Goal: Task Accomplishment & Management: Complete application form

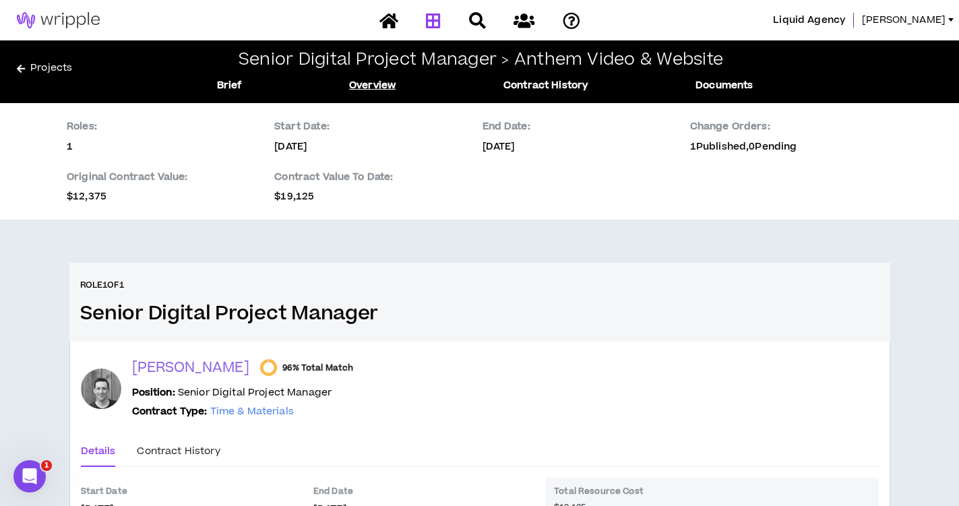
click at [440, 24] on icon at bounding box center [433, 20] width 15 height 17
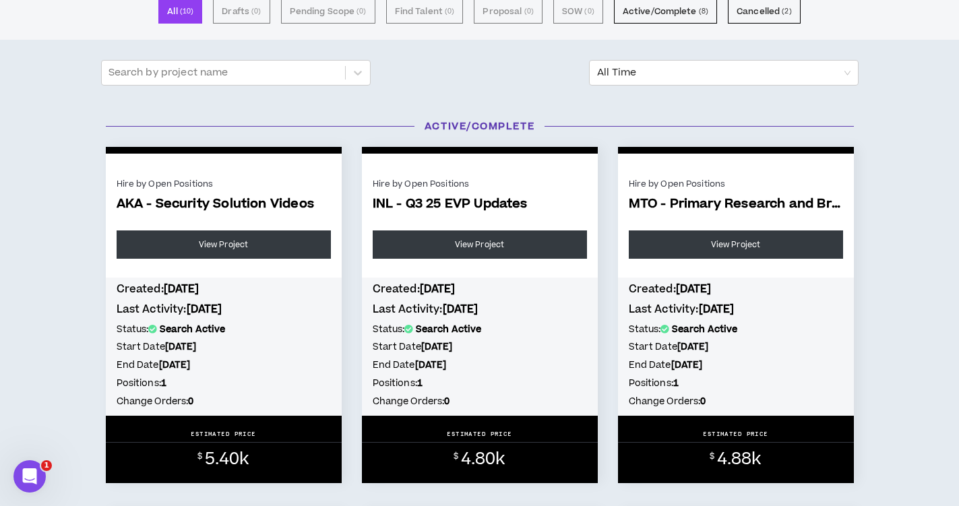
scroll to position [119, 0]
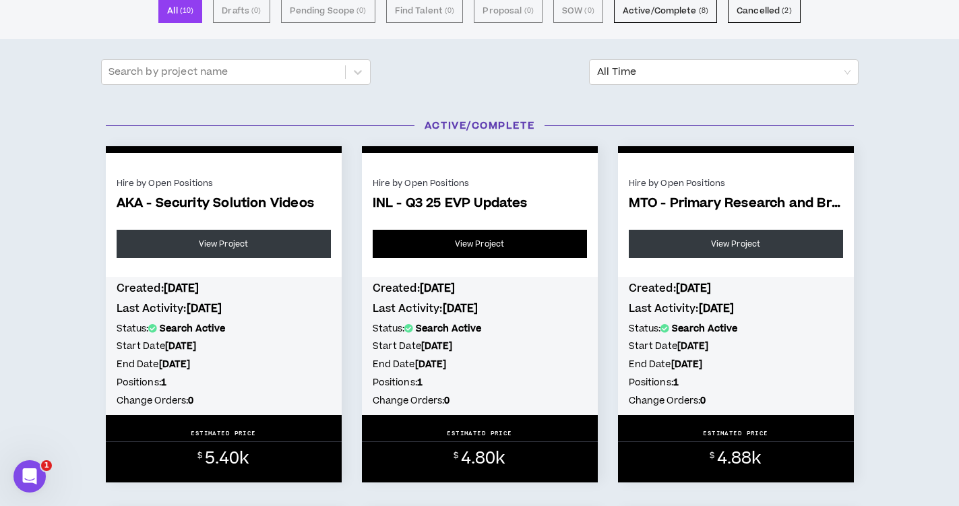
click at [464, 241] on link "View Project" at bounding box center [480, 244] width 214 height 28
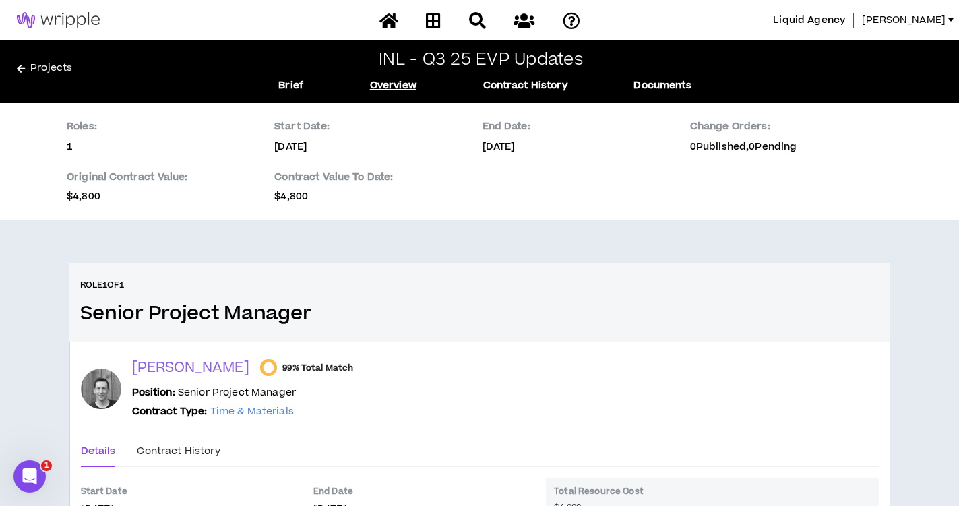
click at [59, 73] on link "Projects" at bounding box center [134, 72] width 234 height 22
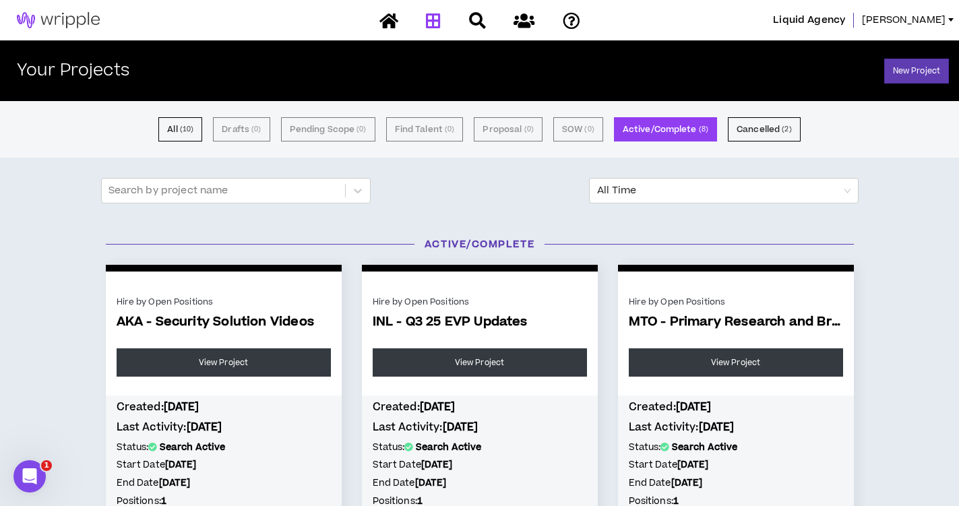
click at [464, 321] on span "INL - Q3 25 EVP Updates" at bounding box center [480, 323] width 214 height 16
copy p "INL - Q3 25 EVP Updates"
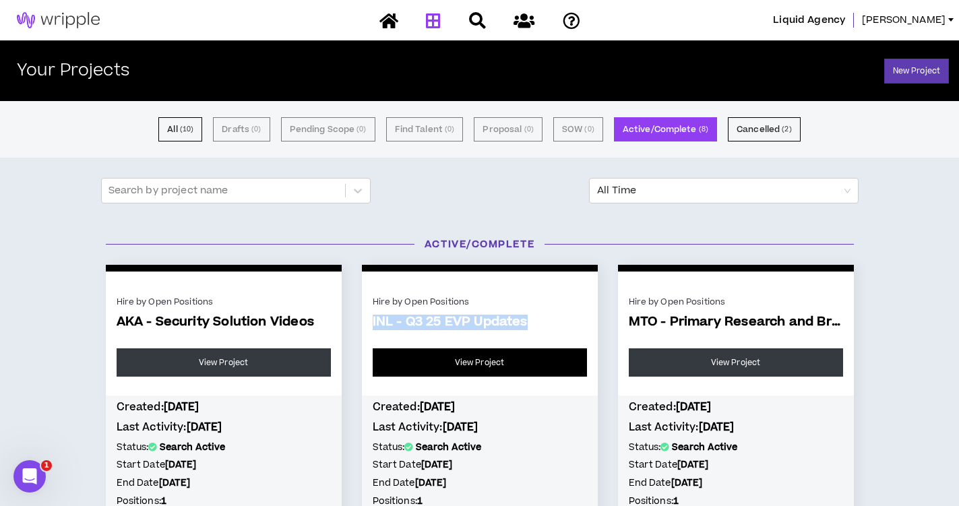
click at [456, 370] on link "View Project" at bounding box center [480, 363] width 214 height 28
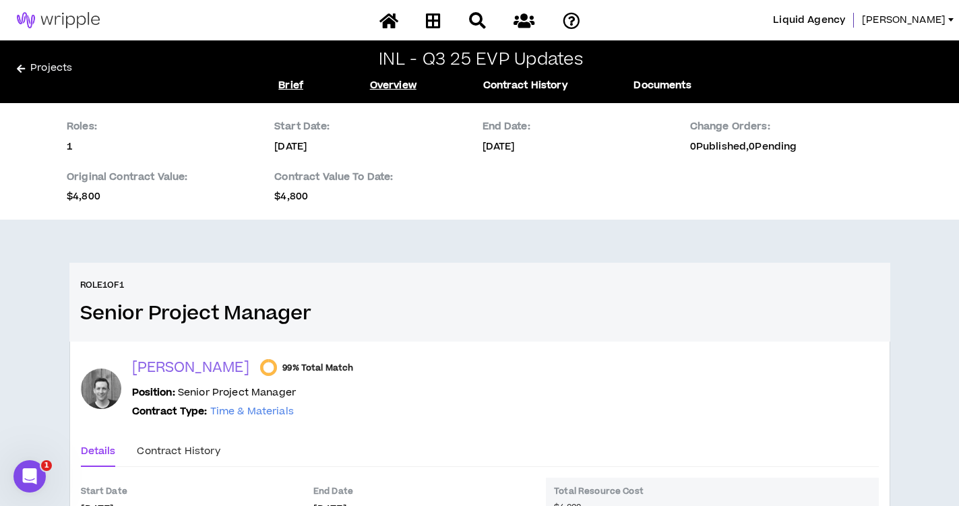
click at [284, 86] on link "Brief" at bounding box center [290, 85] width 25 height 15
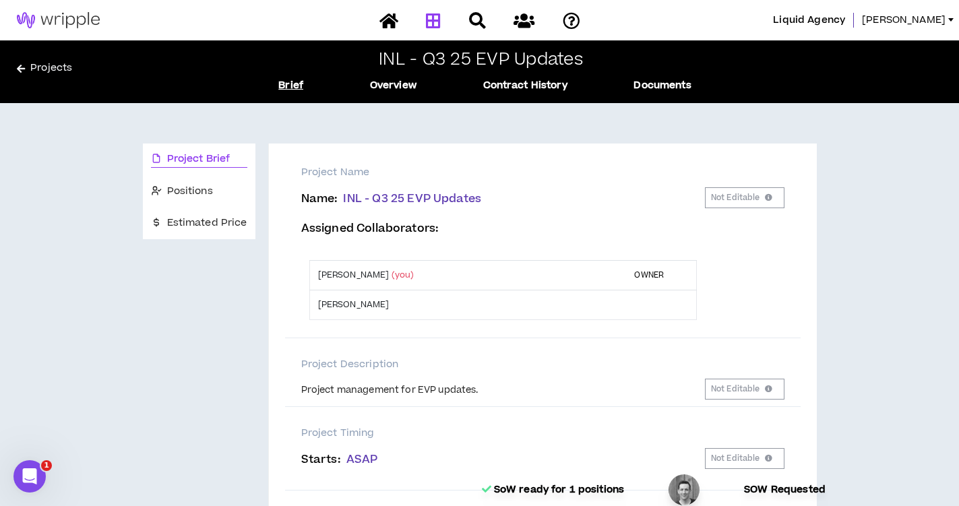
click at [435, 18] on icon at bounding box center [433, 20] width 15 height 17
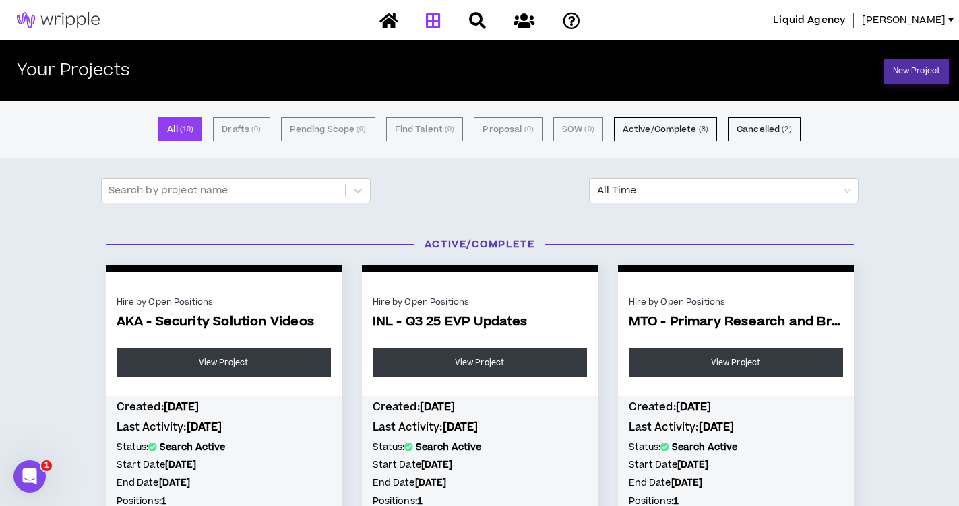
click at [933, 69] on link "New Project" at bounding box center [916, 71] width 65 height 25
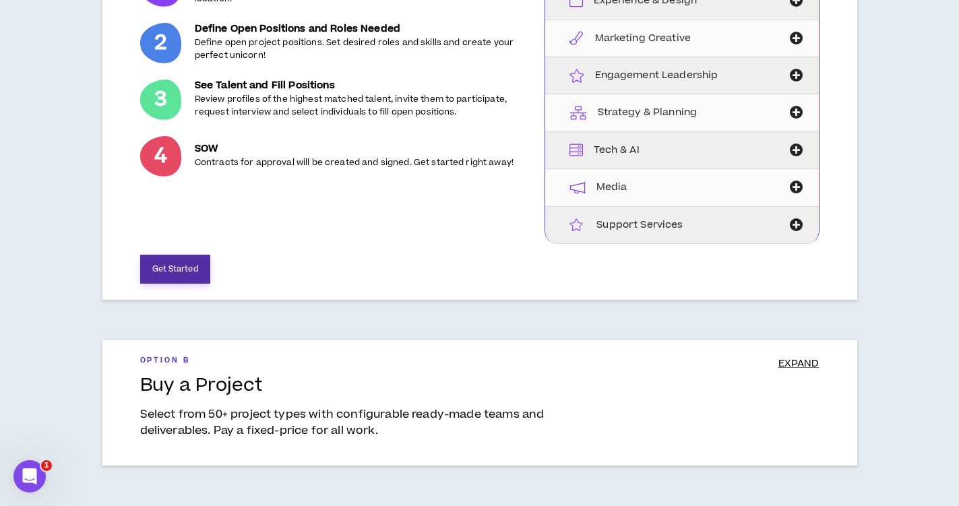
click at [171, 272] on button "Get Started" at bounding box center [175, 269] width 70 height 29
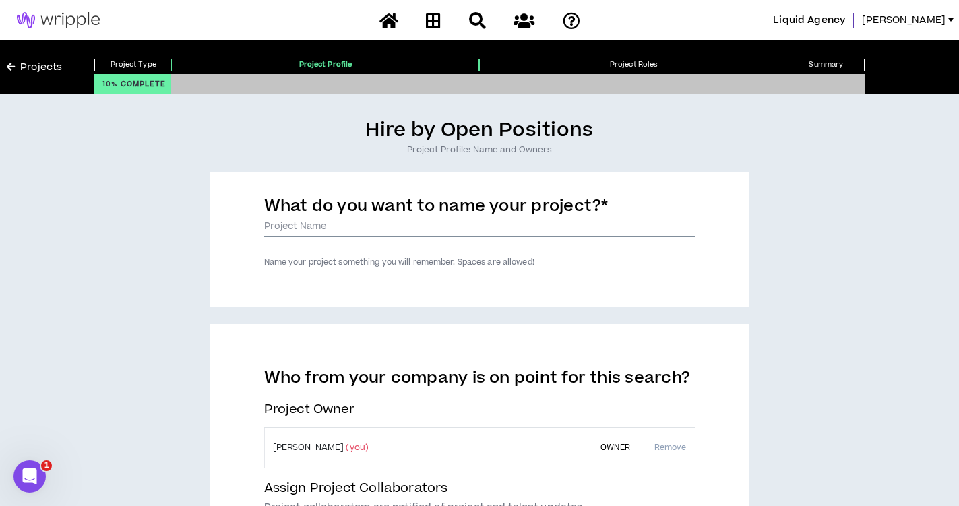
click at [349, 226] on input "What do you want to name your project? *" at bounding box center [479, 227] width 431 height 20
paste input "INL - Q3 25 EVP Updates"
click at [848, 284] on div "Hire by Open Positions Project Profile: Name and Owners What do you want to nam…" at bounding box center [480, 428] width 946 height 621
click at [412, 226] on input "INL - Q3 25 EVP Updates (Stragegist)" at bounding box center [479, 227] width 431 height 20
drag, startPoint x: 443, startPoint y: 224, endPoint x: 377, endPoint y: 224, distance: 65.4
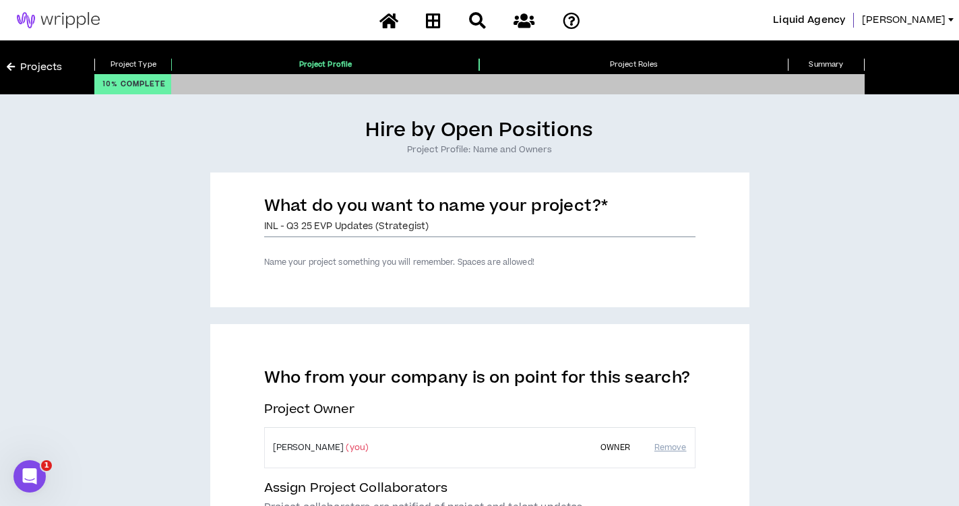
click at [377, 224] on input "INL - Q3 25 EVP Updates (Strategist)" at bounding box center [479, 227] width 431 height 20
click at [262, 225] on div "What do you want to name your project? * INL - Q3 25 EVP Updates Name your proj…" at bounding box center [479, 240] width 539 height 135
click at [264, 226] on input "INL - Q3 25 EVP Updates" at bounding box center [479, 227] width 431 height 20
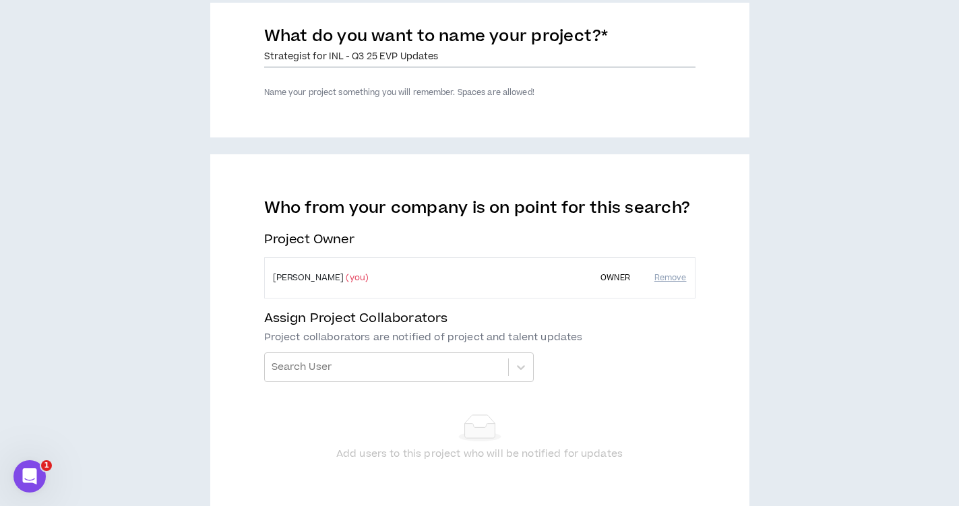
type input "Strategist for INL - Q3 25 EVP Updates"
click at [322, 377] on div "Who from your company is on point for this search? Project Owner [PERSON_NAME] …" at bounding box center [479, 340] width 431 height 285
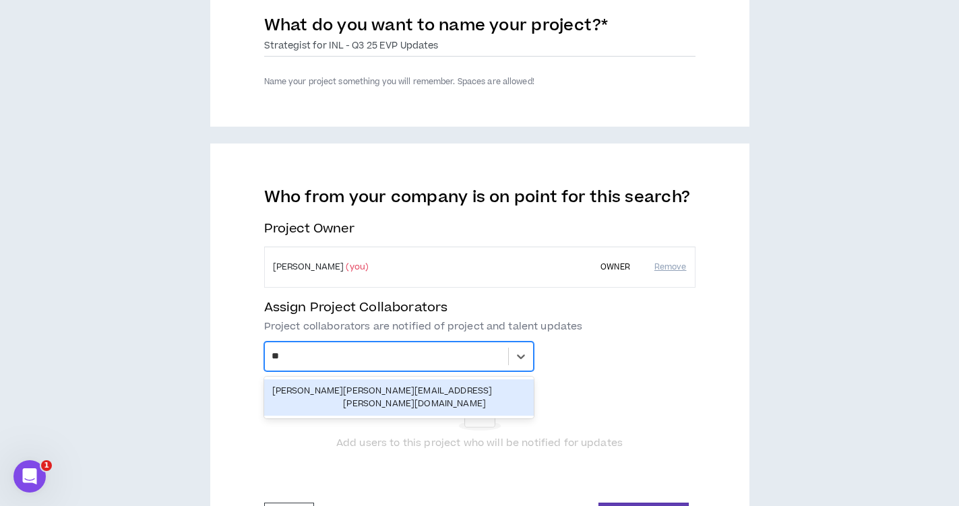
type input "***"
click at [344, 384] on div "[PERSON_NAME] [PERSON_NAME][EMAIL_ADDRESS][PERSON_NAME][DOMAIN_NAME]" at bounding box center [399, 398] width 270 height 36
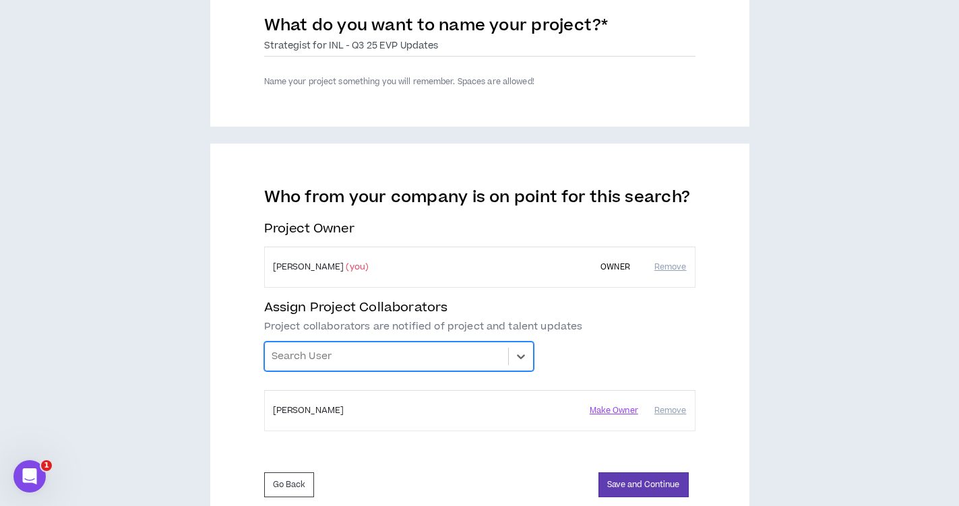
scroll to position [226, 0]
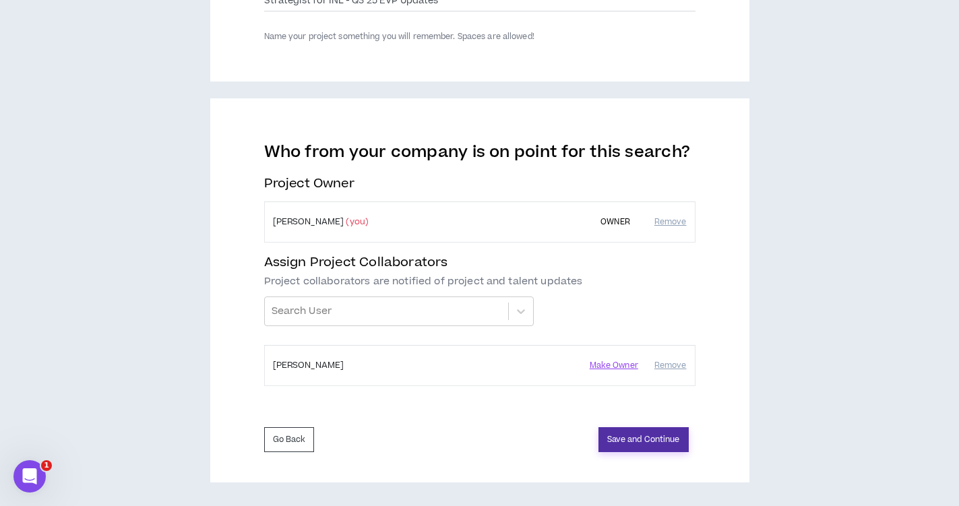
click at [628, 440] on button "Save and Continue" at bounding box center [644, 439] width 90 height 25
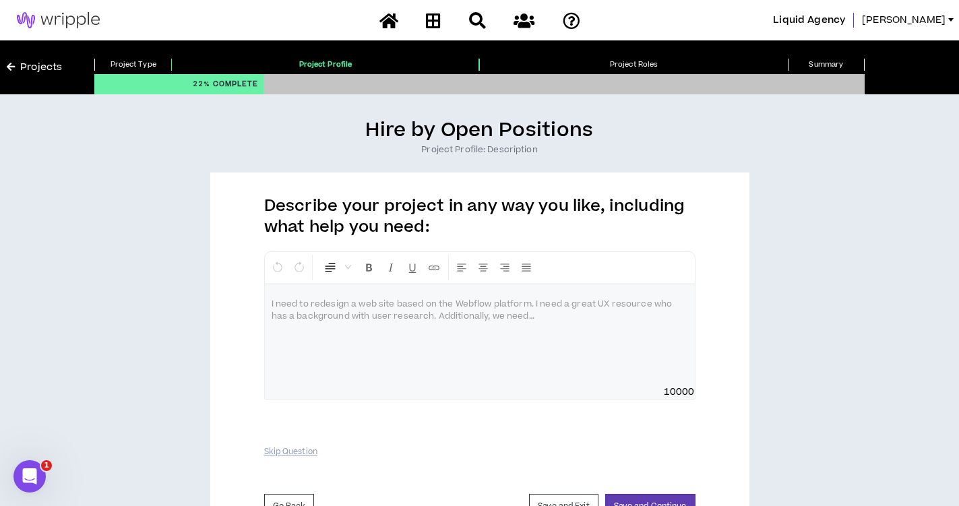
click at [582, 322] on div at bounding box center [480, 334] width 430 height 101
drag, startPoint x: 389, startPoint y: 307, endPoint x: 265, endPoint y: 297, distance: 124.4
click at [264, 297] on div "**********" at bounding box center [479, 325] width 431 height 148
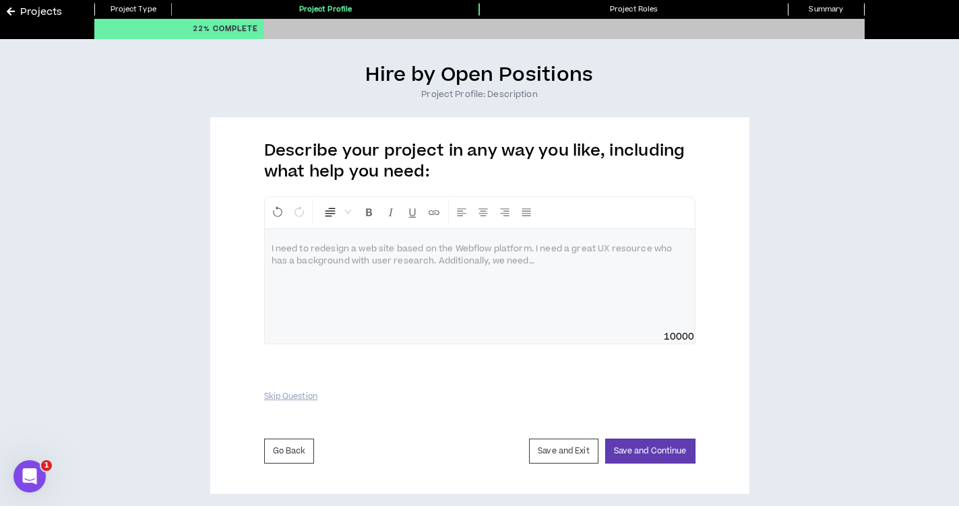
scroll to position [59, 0]
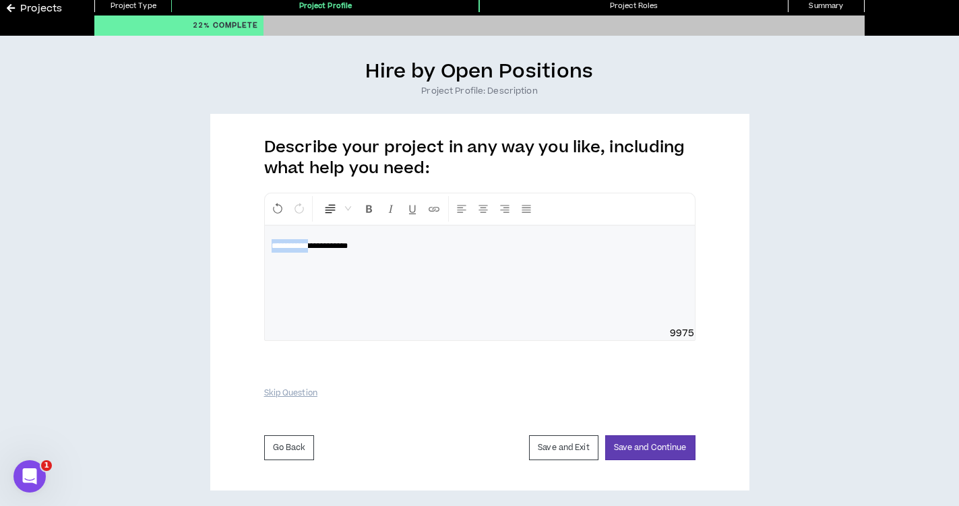
drag, startPoint x: 316, startPoint y: 246, endPoint x: 227, endPoint y: 244, distance: 89.0
click at [227, 244] on div "**********" at bounding box center [479, 302] width 539 height 377
click at [429, 243] on p "**********" at bounding box center [480, 245] width 417 height 13
click at [644, 446] on button "Save and Continue" at bounding box center [650, 447] width 90 height 25
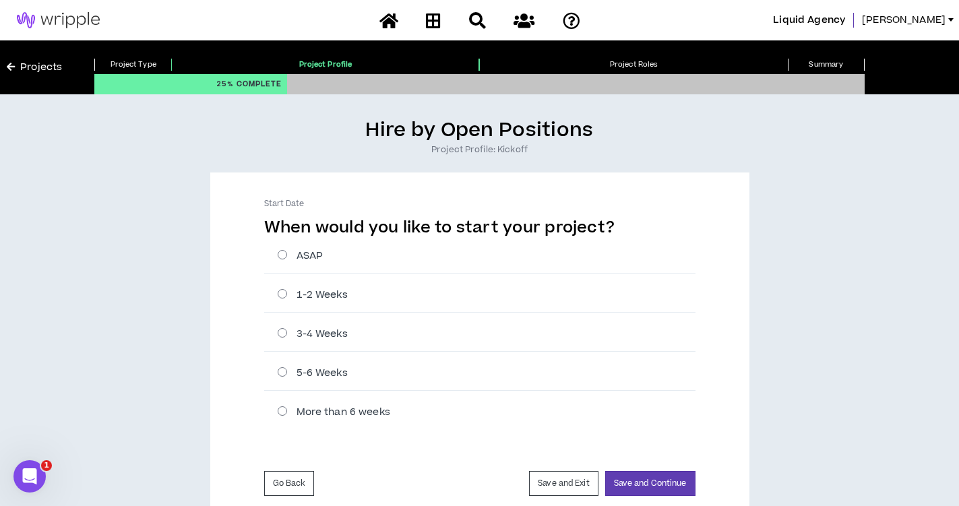
click at [340, 263] on div "ASAP" at bounding box center [479, 256] width 431 height 35
click at [316, 260] on label "ASAP" at bounding box center [487, 256] width 418 height 14
radio input "****"
click at [634, 487] on button "Save and Continue" at bounding box center [650, 483] width 90 height 25
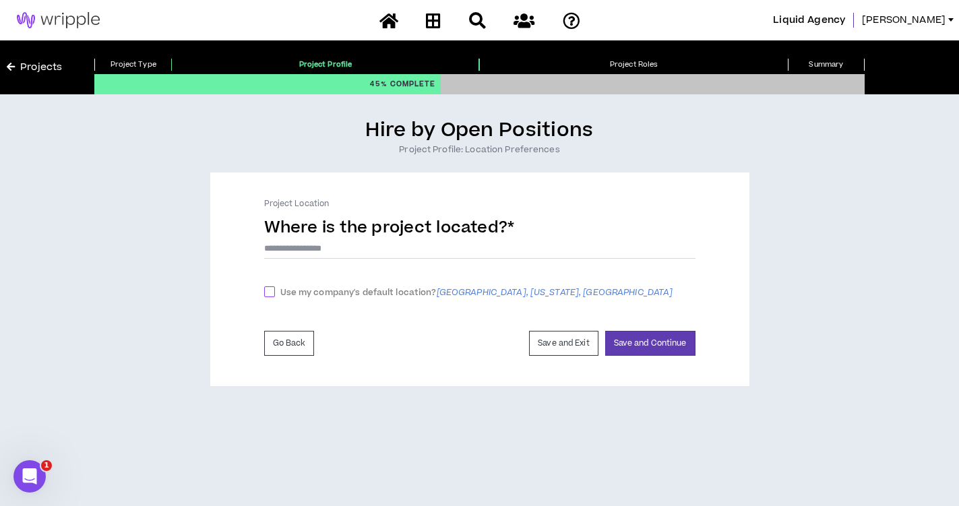
click at [272, 291] on span at bounding box center [269, 291] width 11 height 11
checkbox input "****"
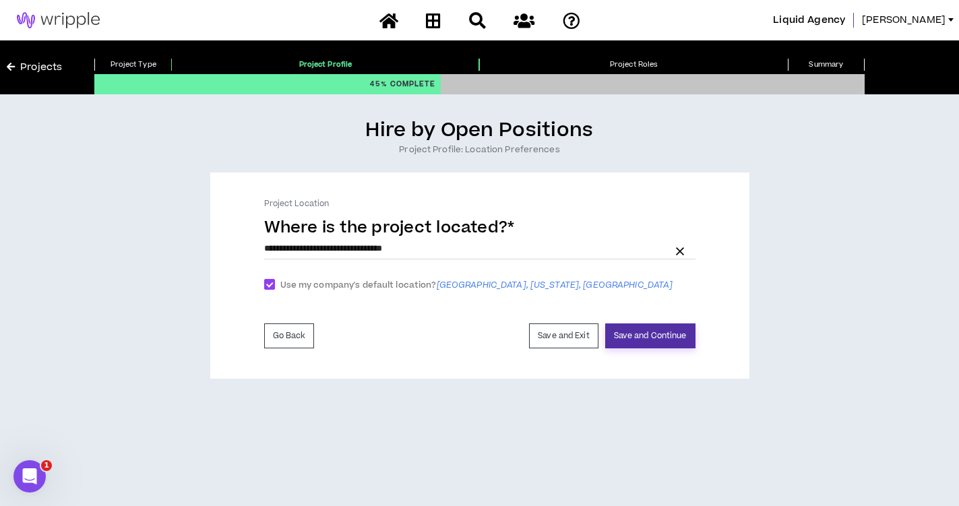
click at [688, 333] on button "Save and Continue" at bounding box center [650, 336] width 90 height 25
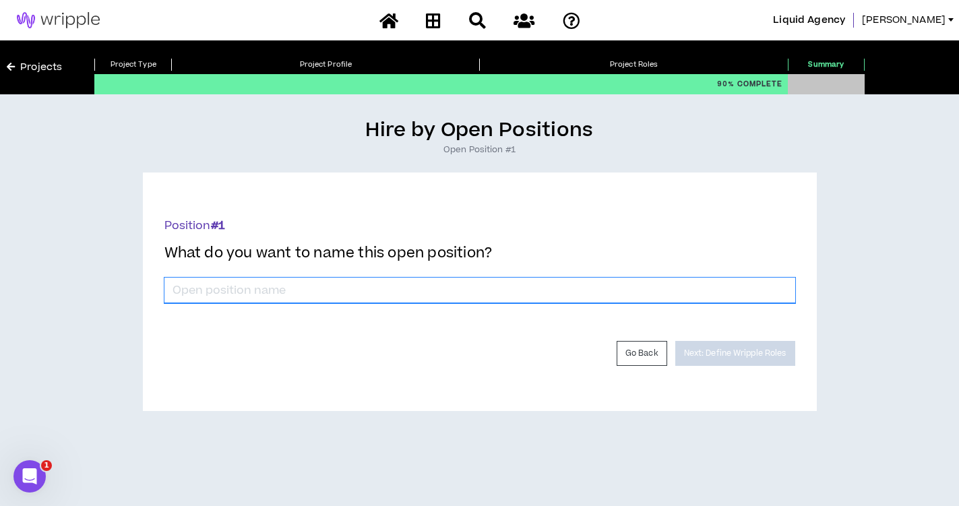
click at [477, 289] on input "*" at bounding box center [479, 291] width 631 height 26
type input "Strategist"
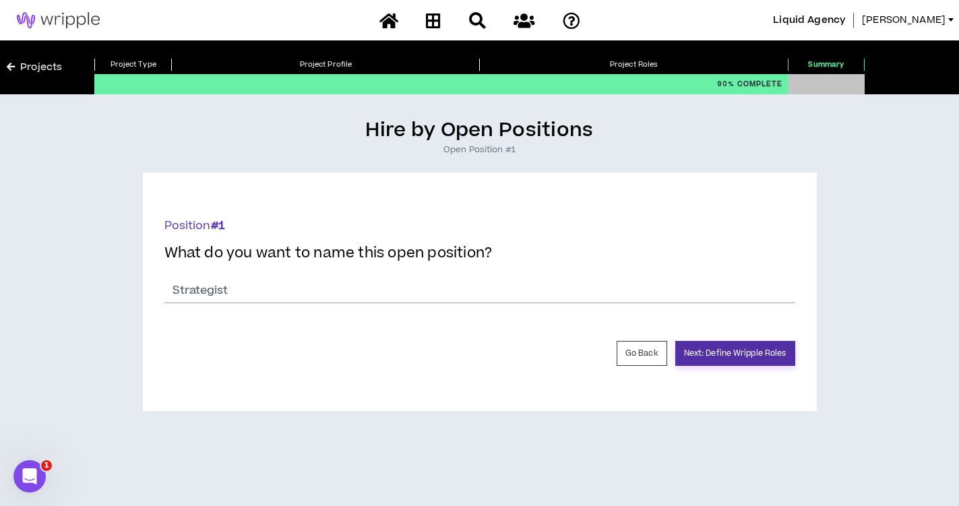
click at [779, 359] on button "Next: Define Wripple Roles" at bounding box center [735, 353] width 120 height 25
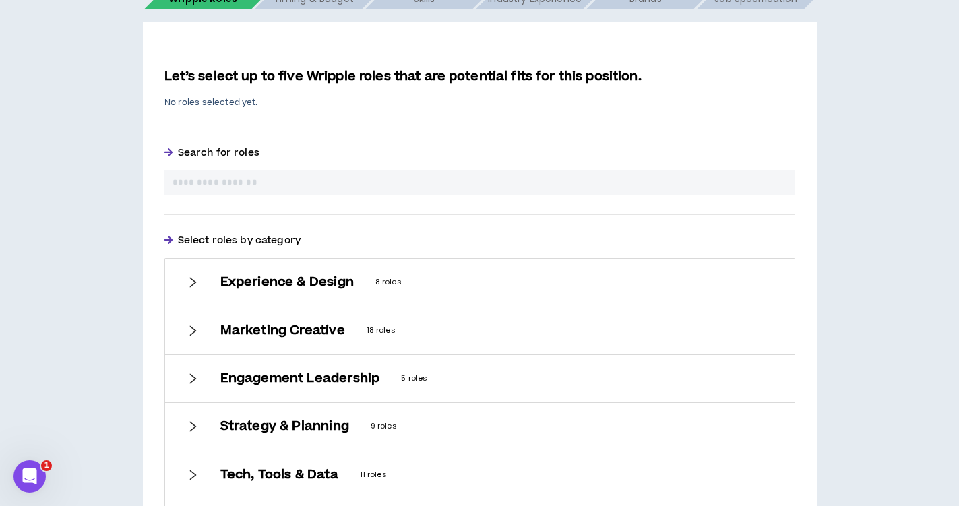
scroll to position [291, 0]
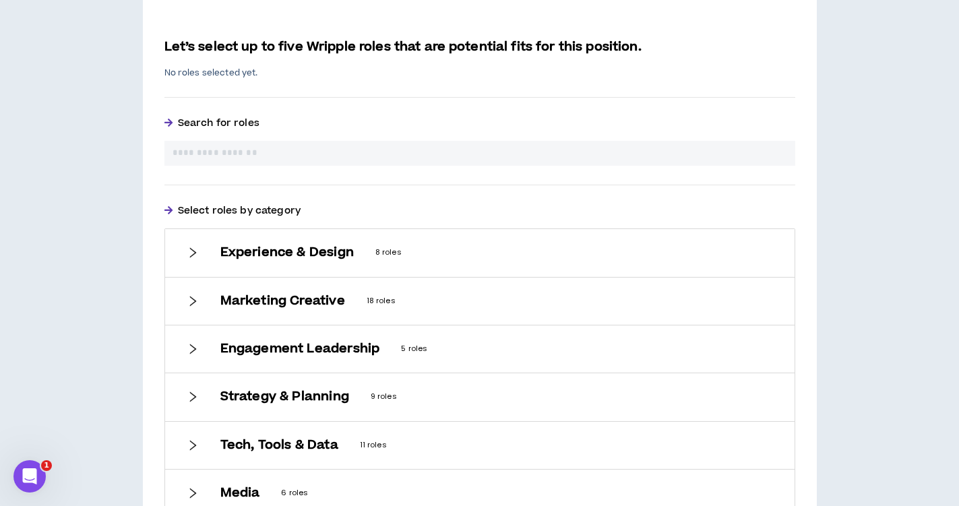
click at [323, 151] on input "text" at bounding box center [480, 153] width 615 height 14
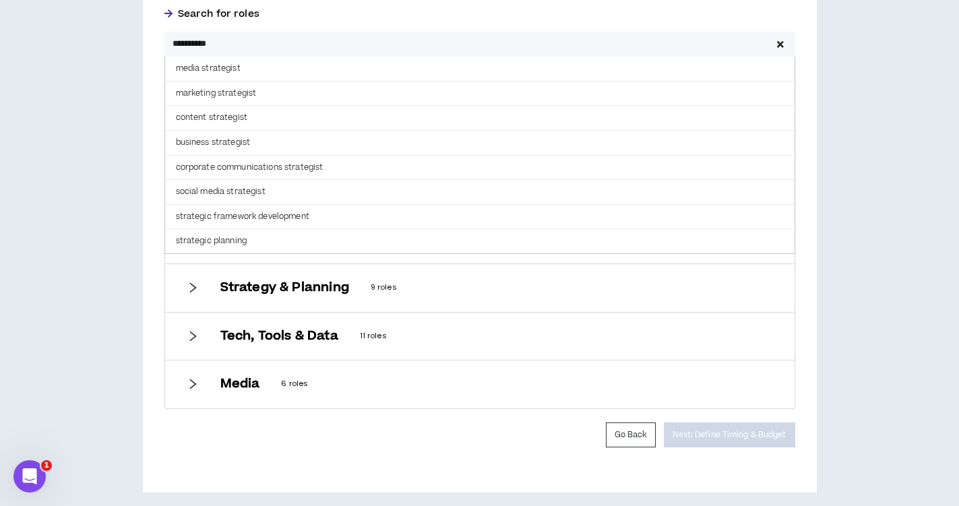
scroll to position [410, 0]
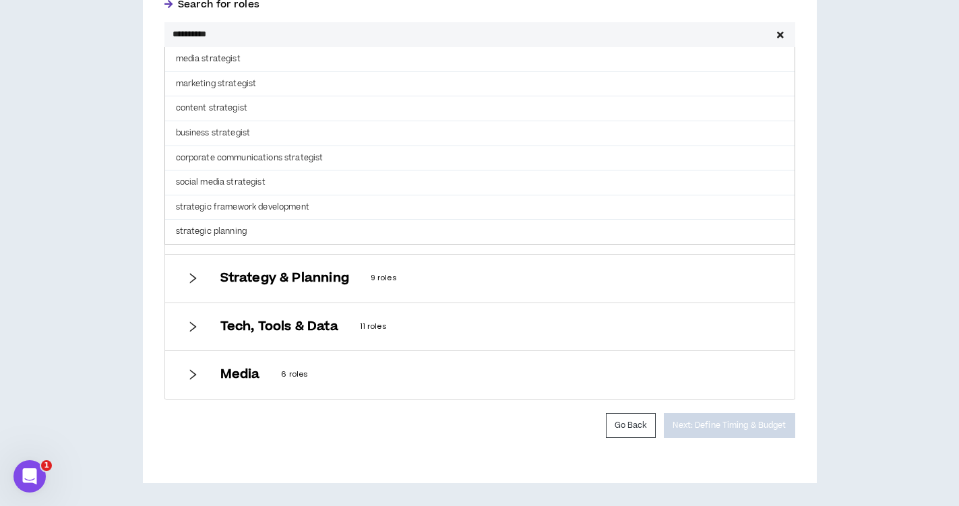
type input "**********"
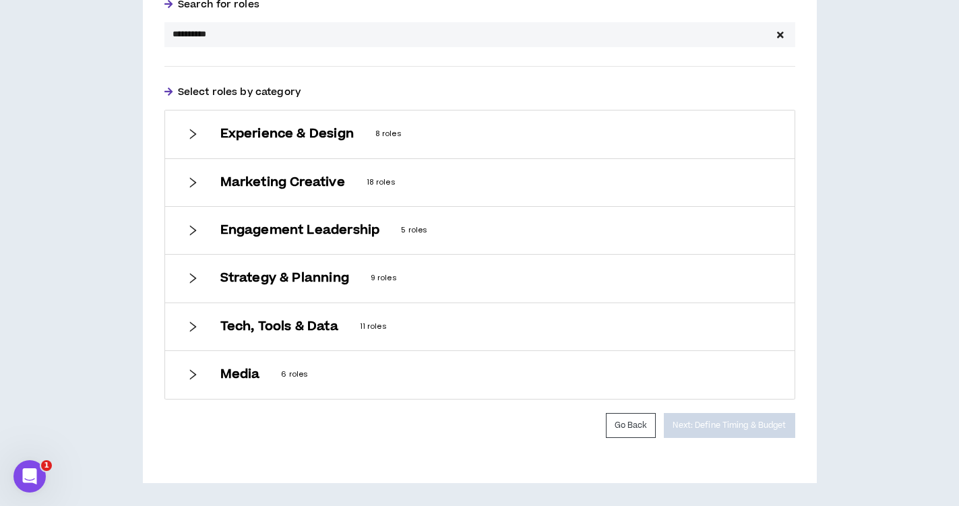
click at [276, 462] on div "**********" at bounding box center [480, 178] width 674 height 609
click at [195, 278] on icon "right" at bounding box center [193, 278] width 12 height 12
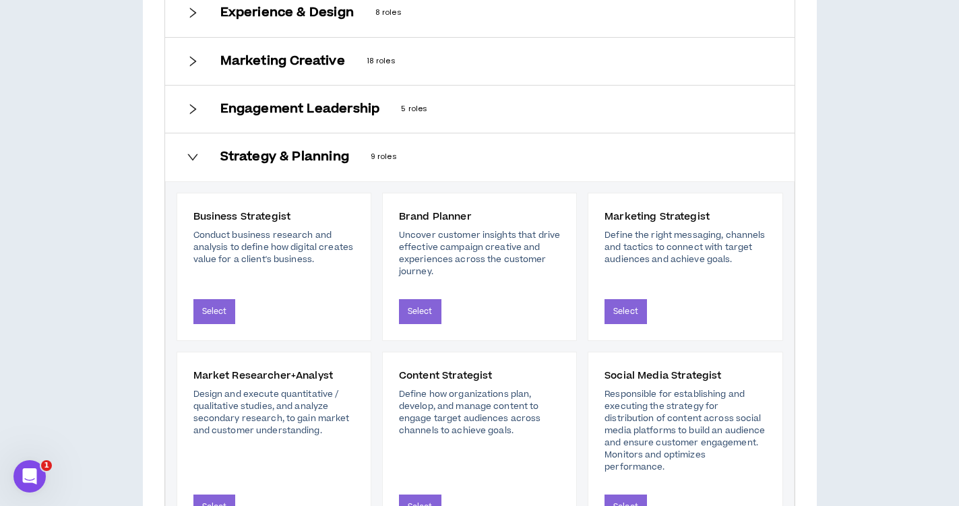
scroll to position [563, 0]
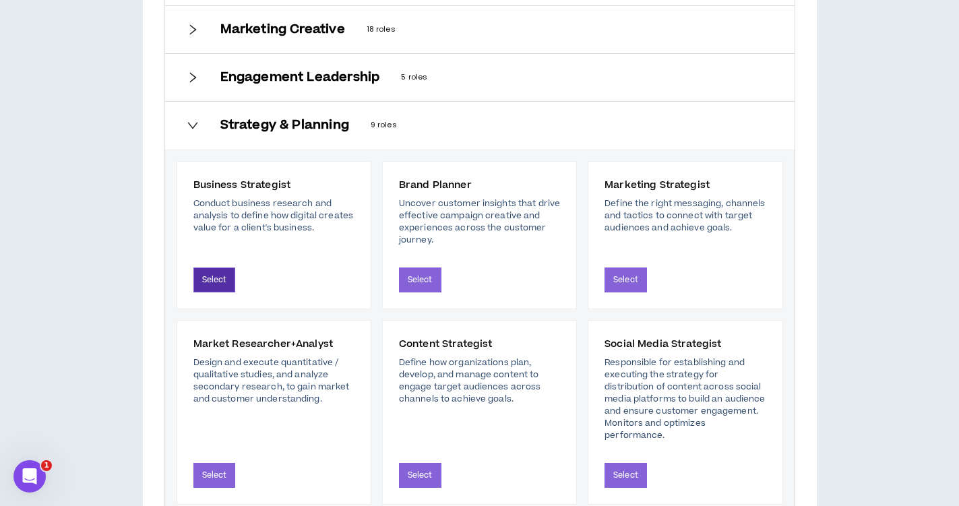
click at [225, 277] on button "Select" at bounding box center [214, 280] width 42 height 25
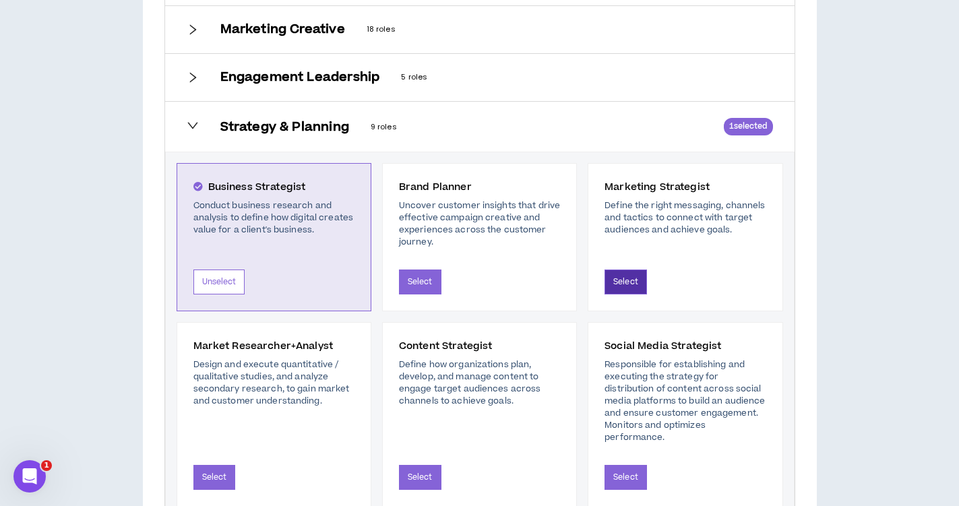
click at [626, 275] on button "Select" at bounding box center [626, 282] width 42 height 25
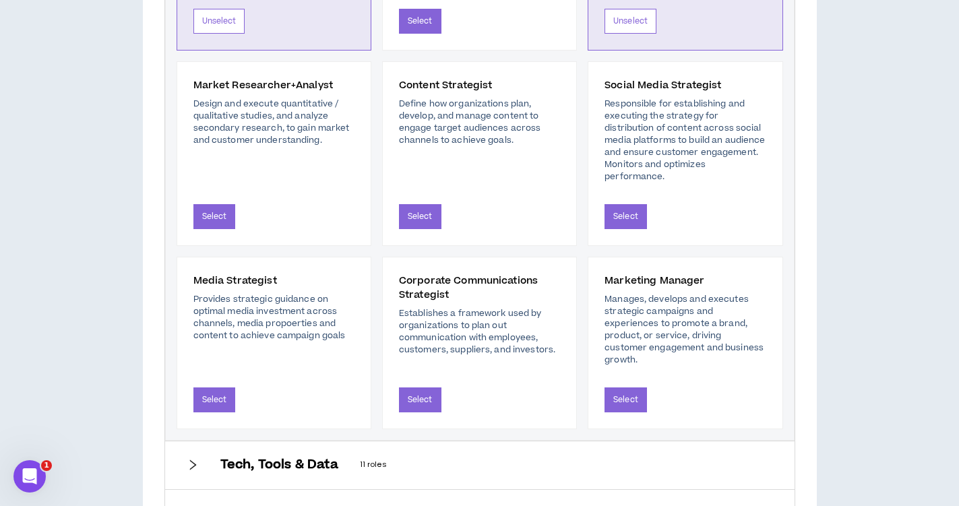
scroll to position [861, 0]
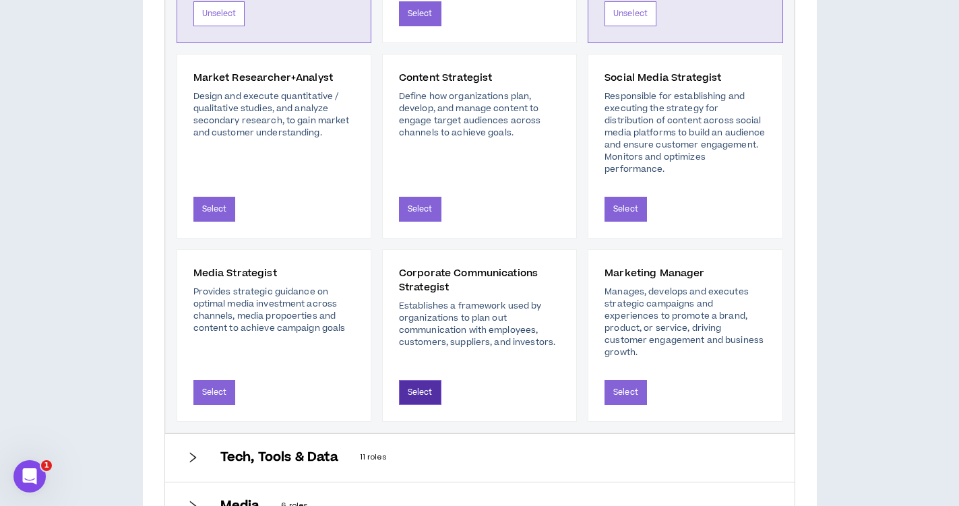
click at [424, 382] on button "Select" at bounding box center [420, 392] width 42 height 25
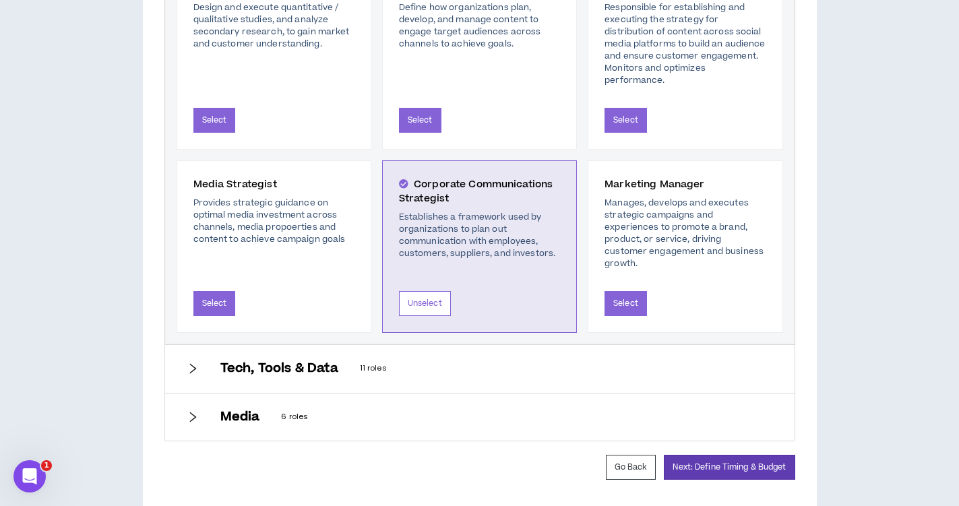
scroll to position [982, 0]
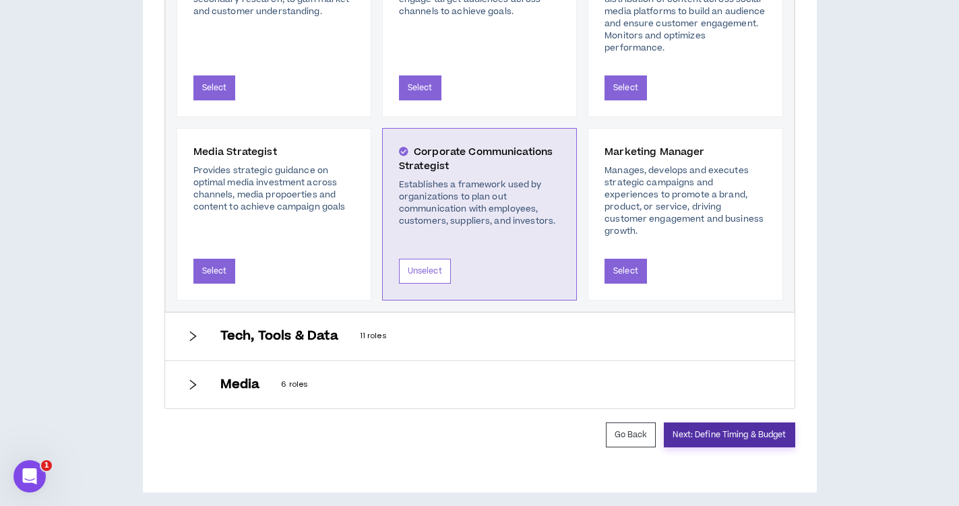
click at [706, 429] on button "Next: Define Timing & Budget" at bounding box center [729, 435] width 131 height 25
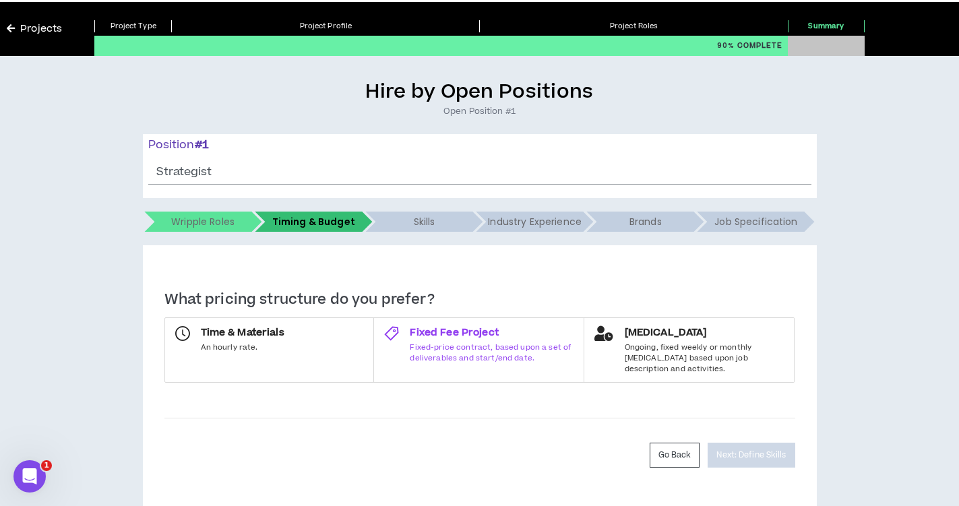
scroll to position [58, 0]
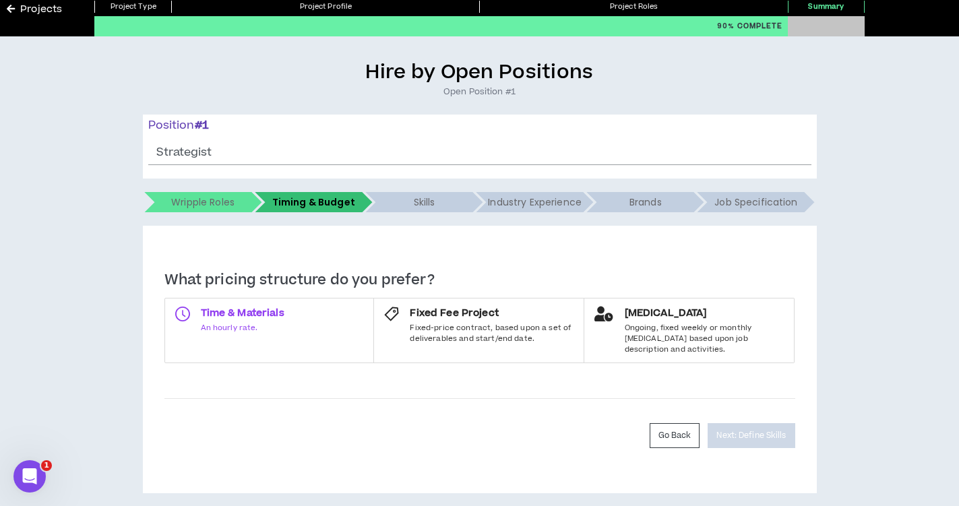
click at [311, 315] on label "Time & Materials An hourly rate." at bounding box center [269, 330] width 210 height 65
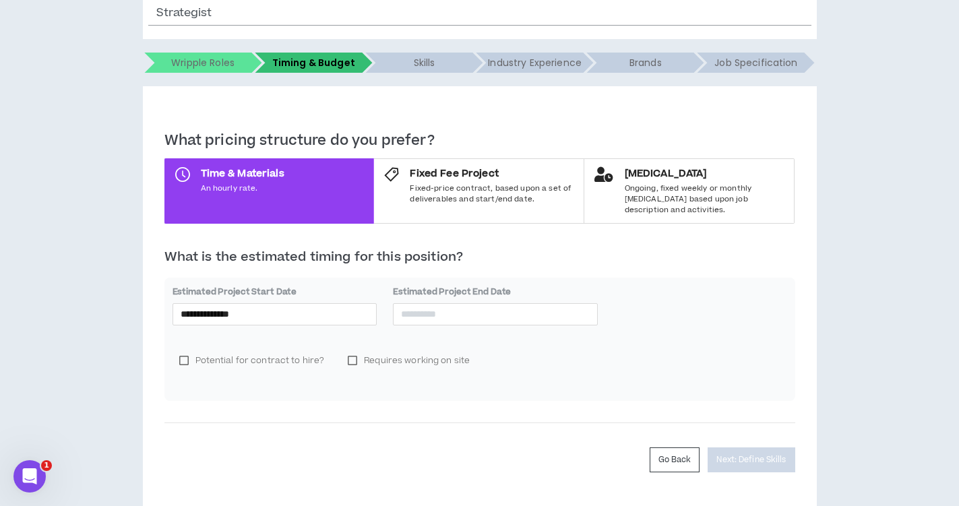
scroll to position [222, 0]
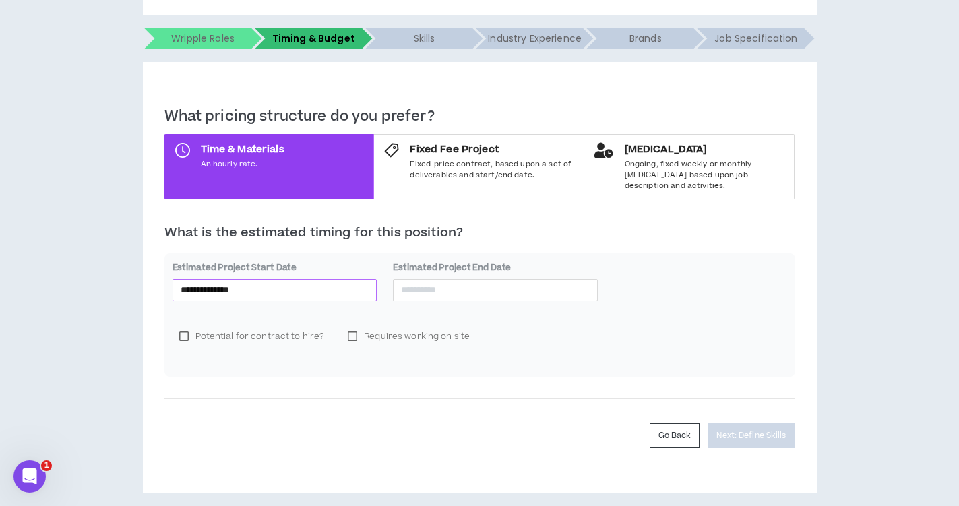
click at [331, 282] on input "**********" at bounding box center [275, 289] width 189 height 15
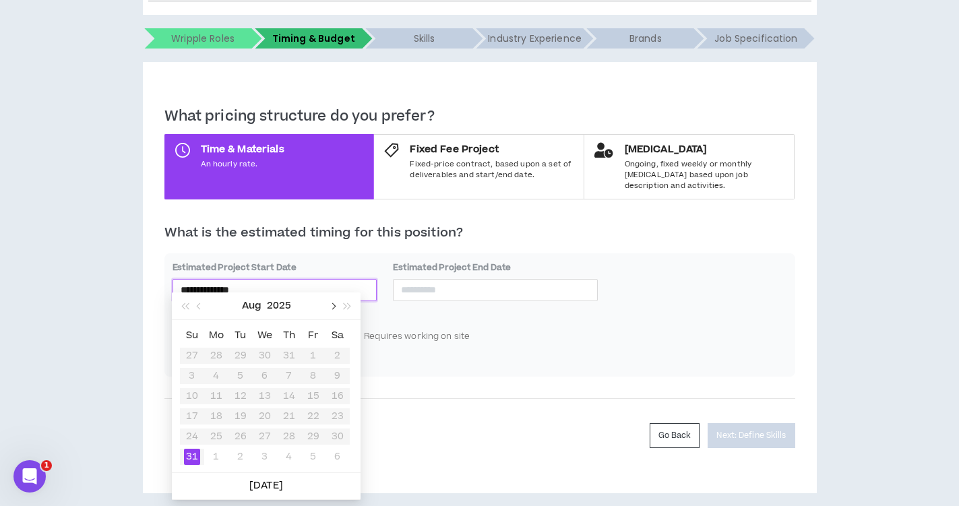
click at [334, 306] on span "button" at bounding box center [332, 306] width 7 height 7
type input "**********"
click at [218, 377] on div "8" at bounding box center [216, 376] width 16 height 16
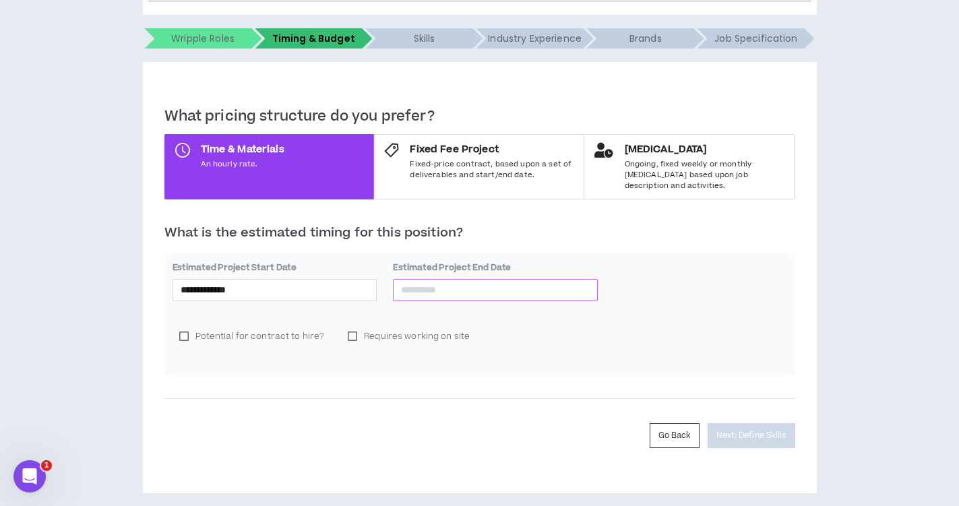
click at [458, 282] on input at bounding box center [495, 289] width 189 height 15
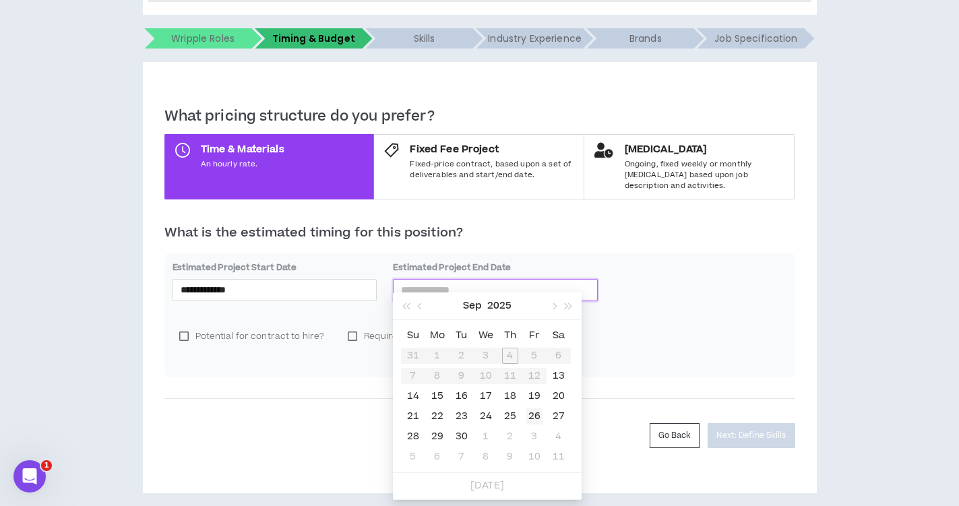
type input "**********"
click at [539, 413] on div "26" at bounding box center [534, 417] width 16 height 16
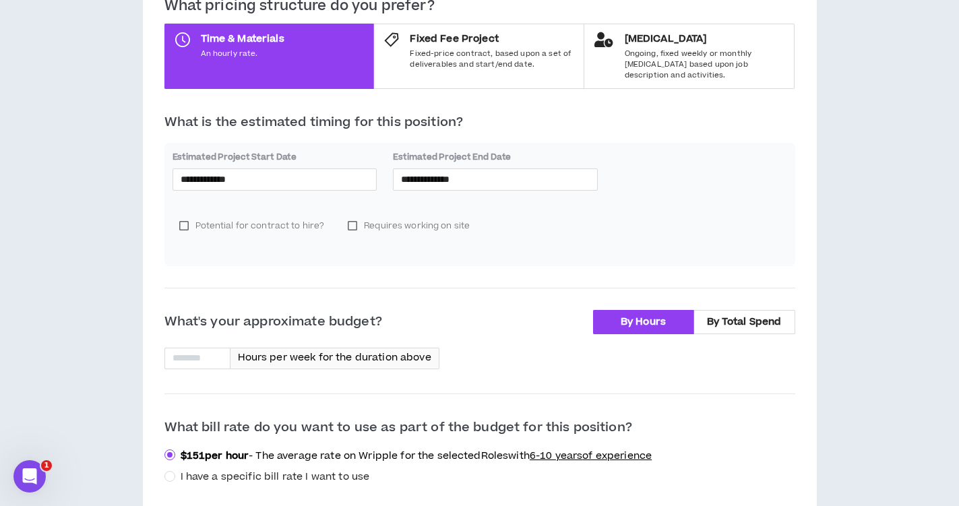
scroll to position [341, 0]
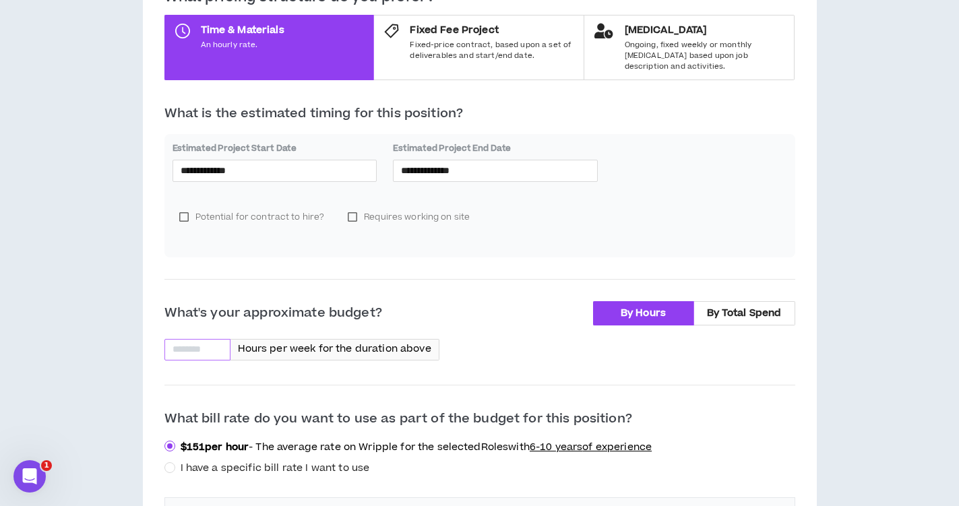
click at [199, 340] on input at bounding box center [197, 350] width 65 height 20
type input "*"
type input "**"
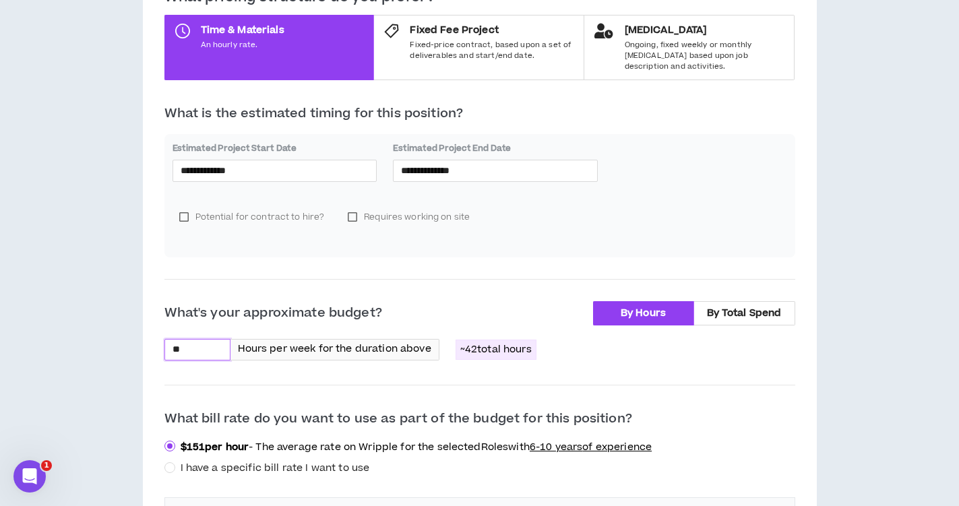
click at [239, 407] on p "What bill rate do you want to use as part of the budget for this position?" at bounding box center [479, 418] width 631 height 22
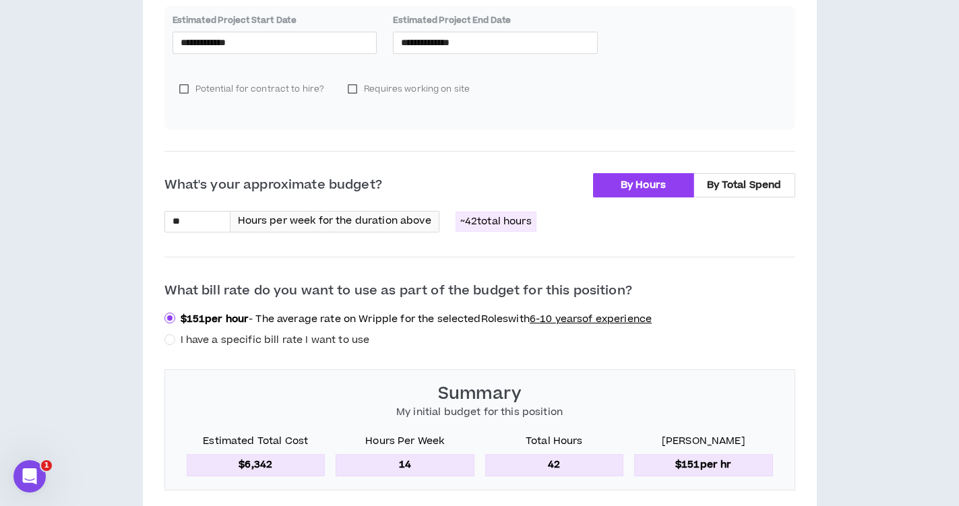
scroll to position [479, 0]
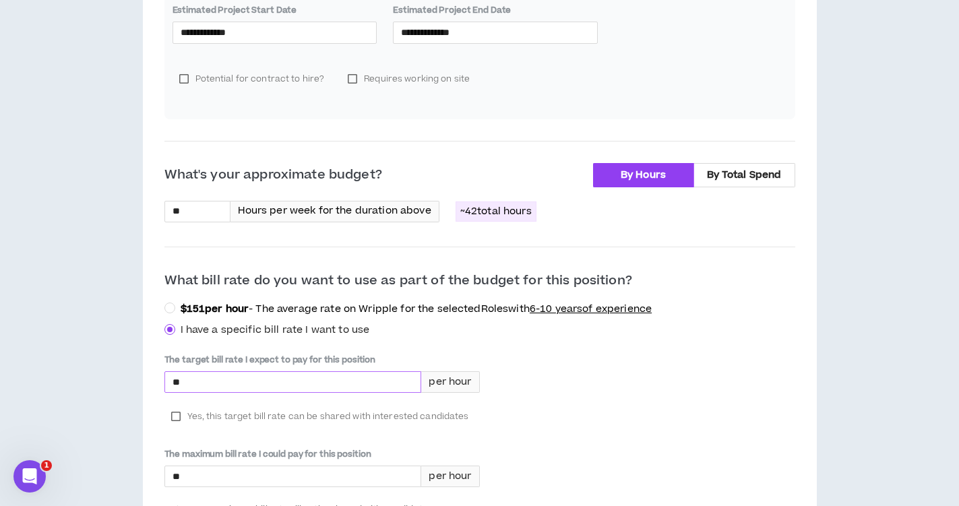
click at [356, 372] on input "*" at bounding box center [293, 382] width 256 height 20
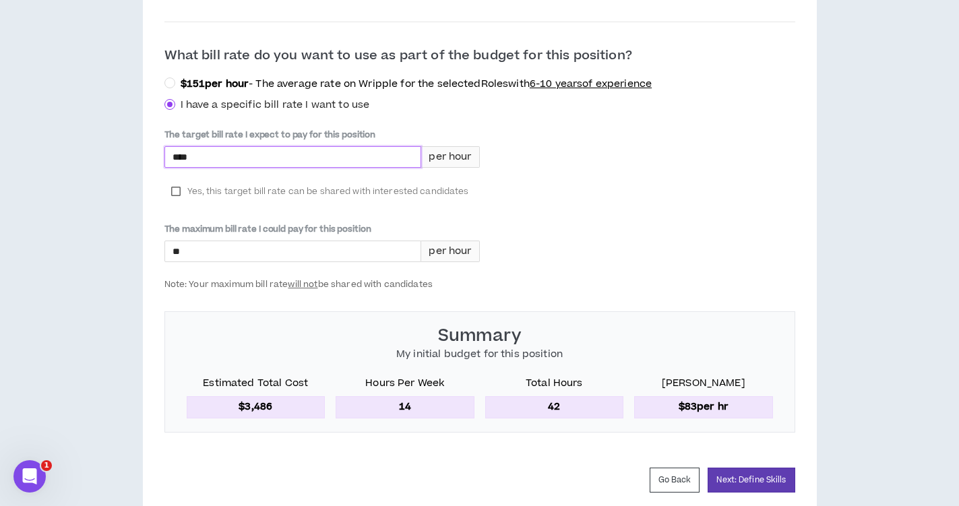
scroll to position [707, 0]
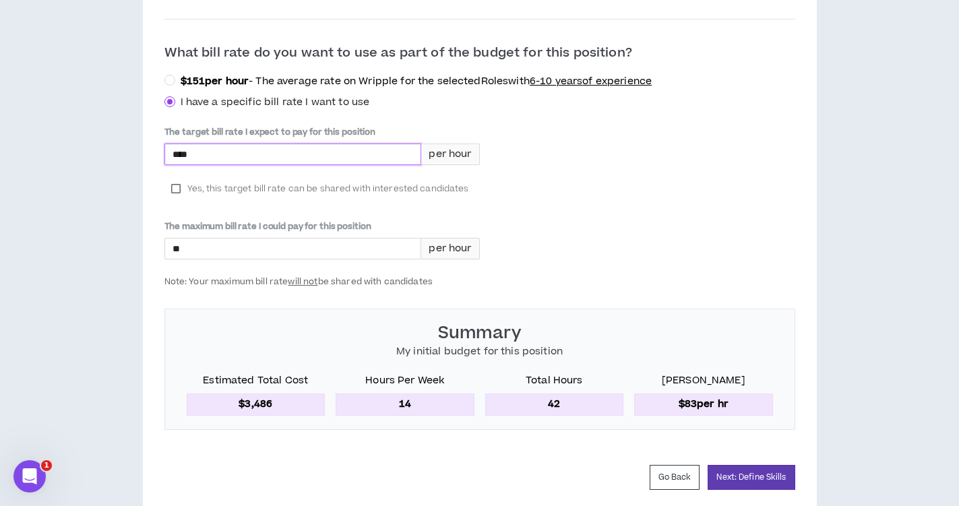
type input "****"
click at [177, 179] on label "Yes, this target bill rate can be shared with interested candidates" at bounding box center [319, 189] width 311 height 20
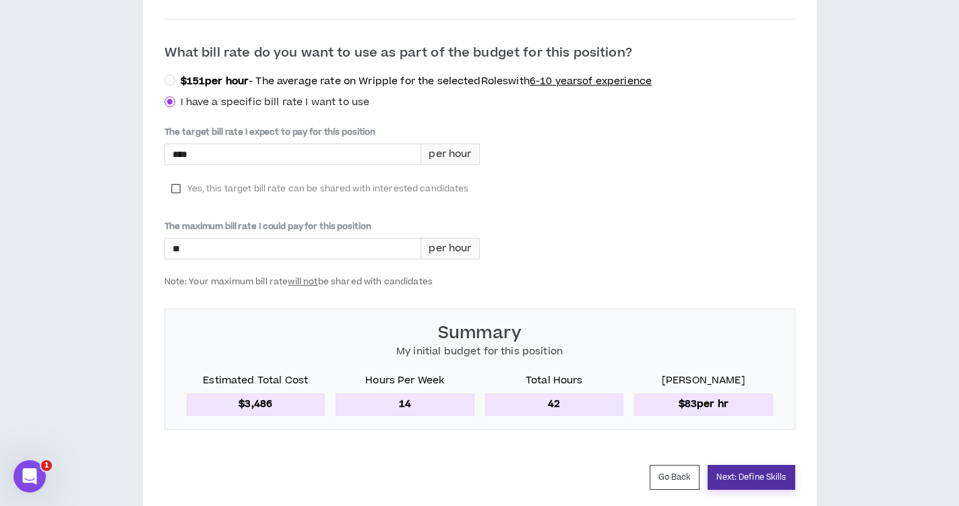
click at [743, 465] on button "Next: Define Skills" at bounding box center [751, 477] width 87 height 25
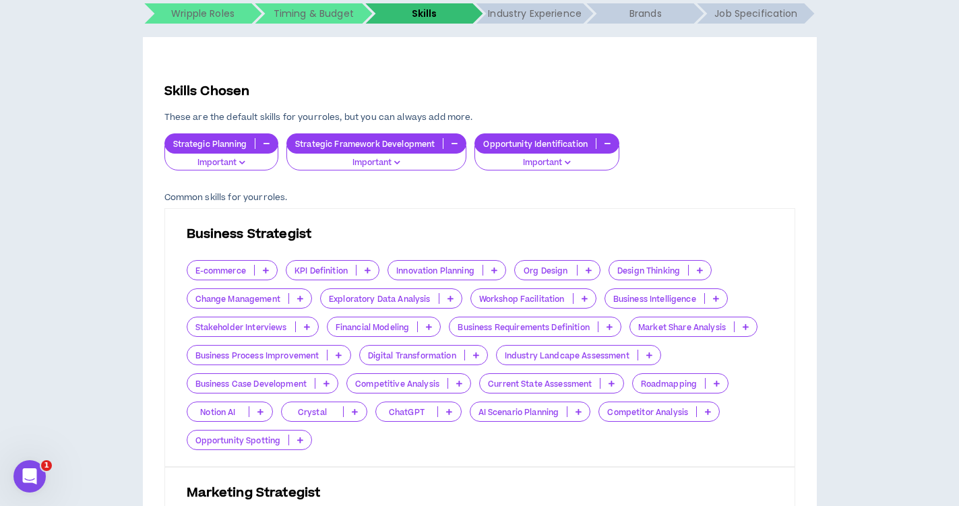
scroll to position [249, 0]
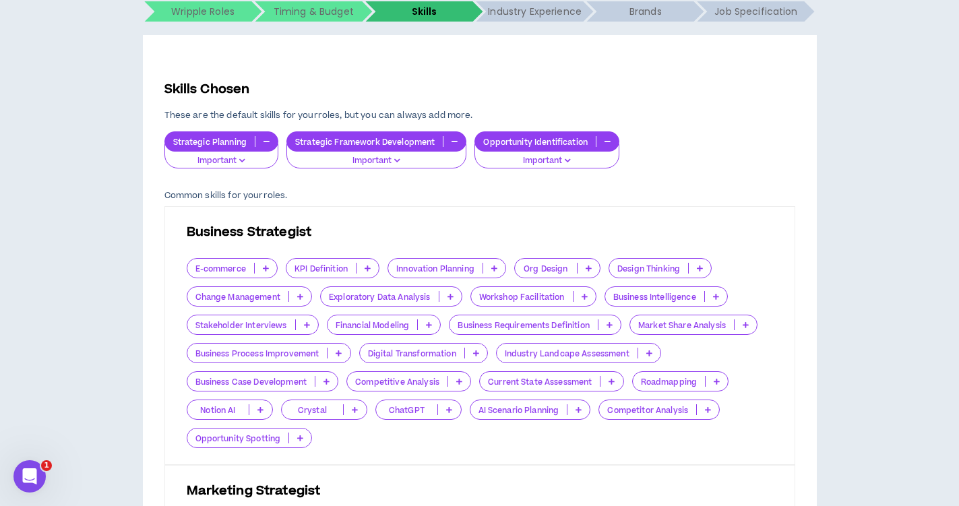
click at [251, 162] on p "Important" at bounding box center [221, 161] width 97 height 12
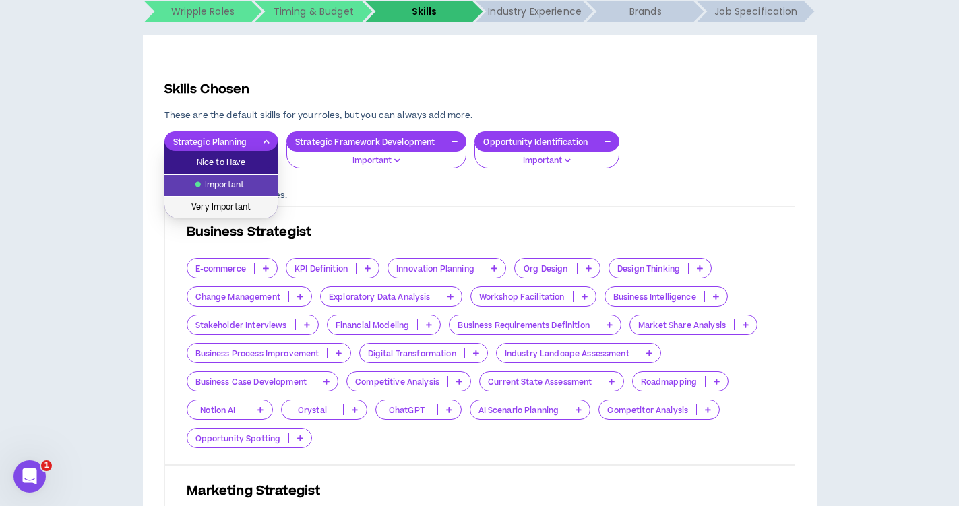
click at [265, 205] on span "Very Important" at bounding box center [221, 207] width 97 height 15
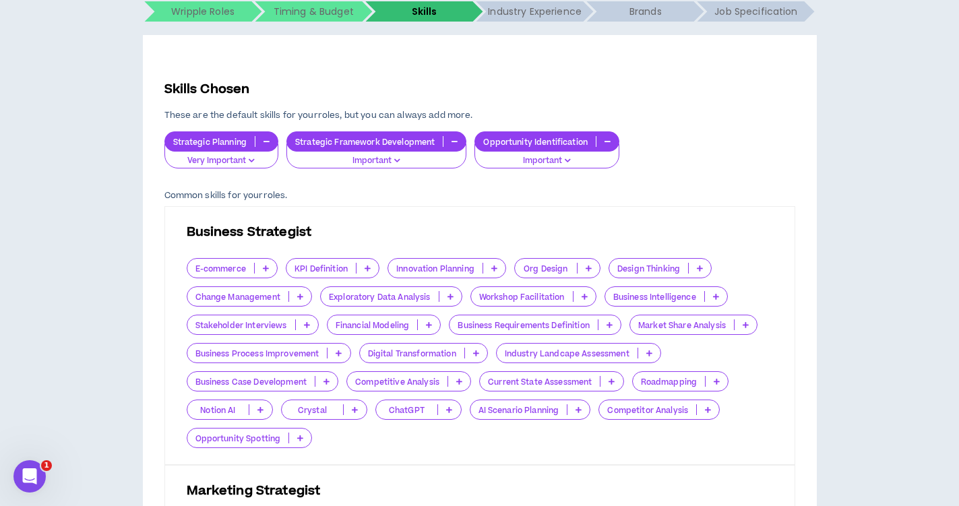
click at [454, 159] on p "Important" at bounding box center [376, 161] width 162 height 12
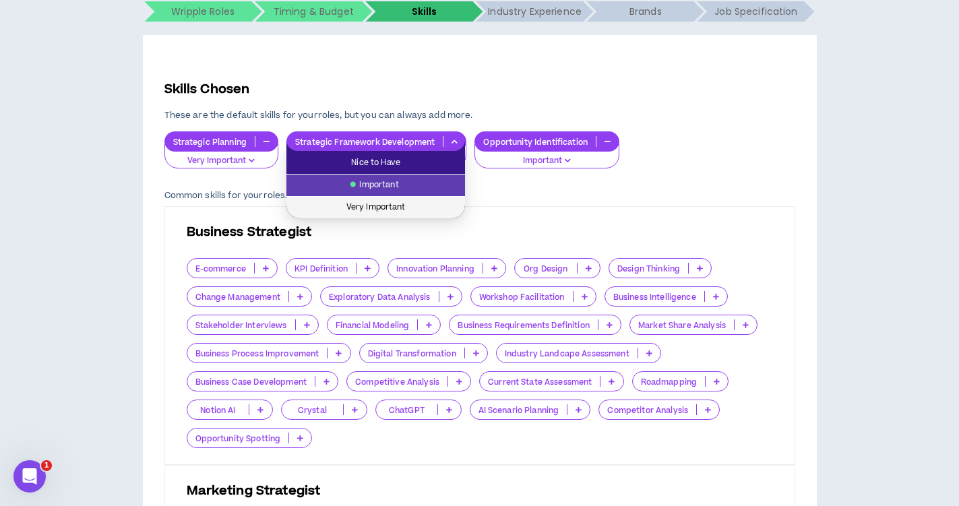
click at [434, 206] on span "Very Important" at bounding box center [376, 207] width 162 height 15
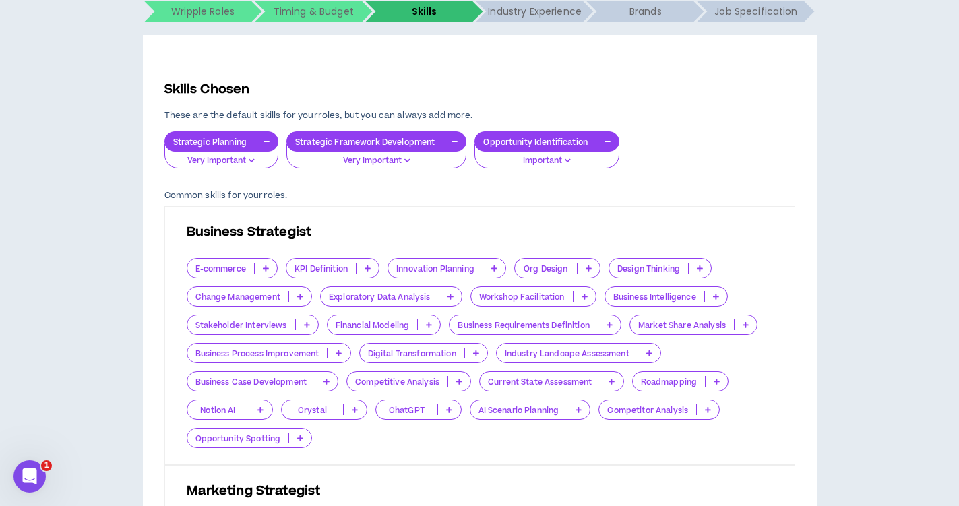
click at [573, 162] on p "Important" at bounding box center [546, 161] width 127 height 12
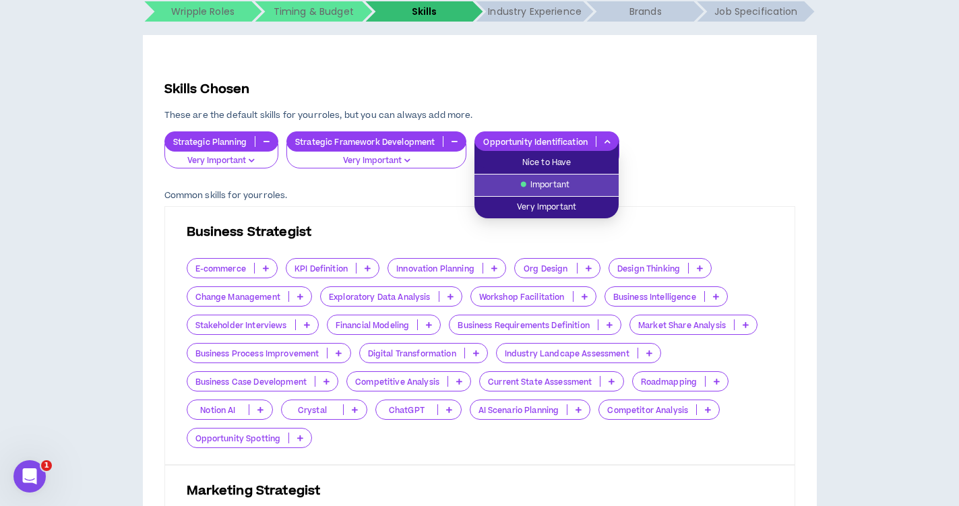
click at [660, 193] on p "Common skills for your roles ." at bounding box center [479, 195] width 631 height 11
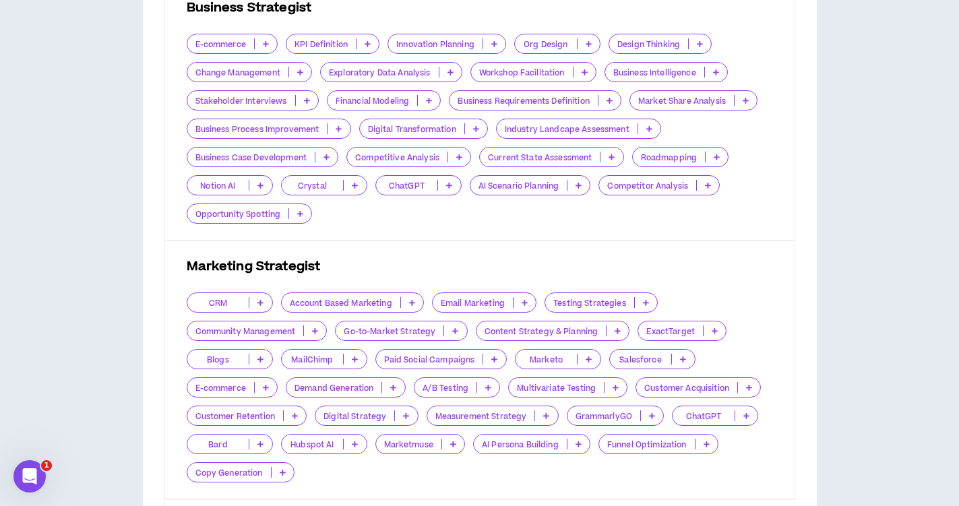
scroll to position [472, 0]
click at [458, 159] on icon at bounding box center [459, 158] width 6 height 7
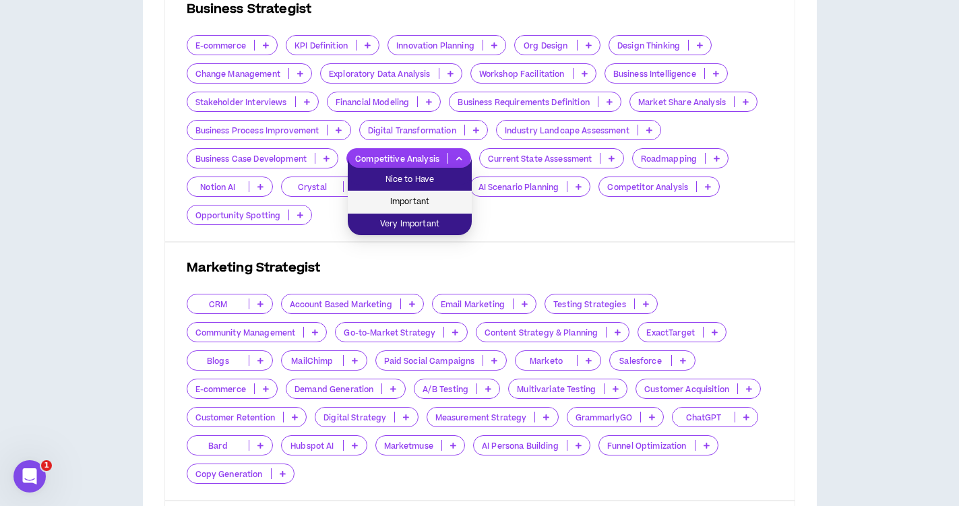
click at [449, 198] on span "Important" at bounding box center [410, 202] width 108 height 15
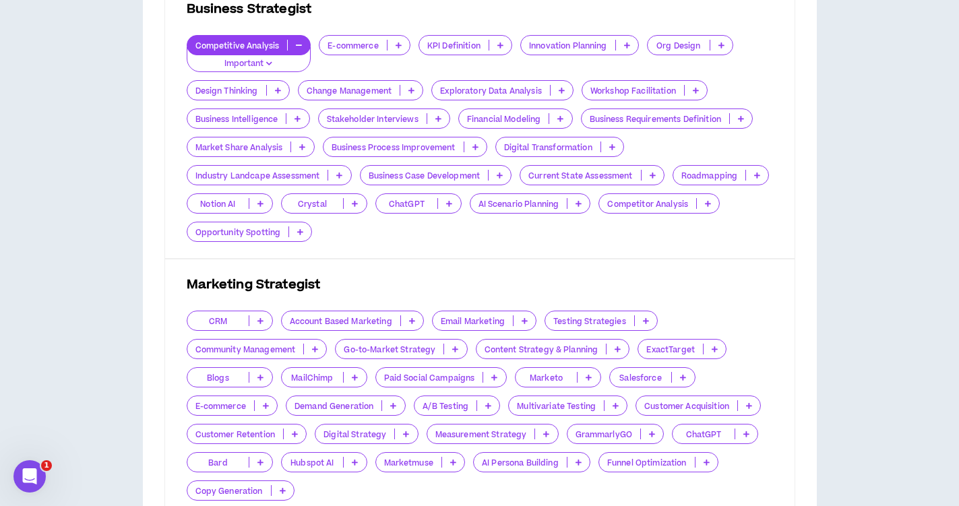
click at [437, 117] on icon at bounding box center [438, 118] width 6 height 7
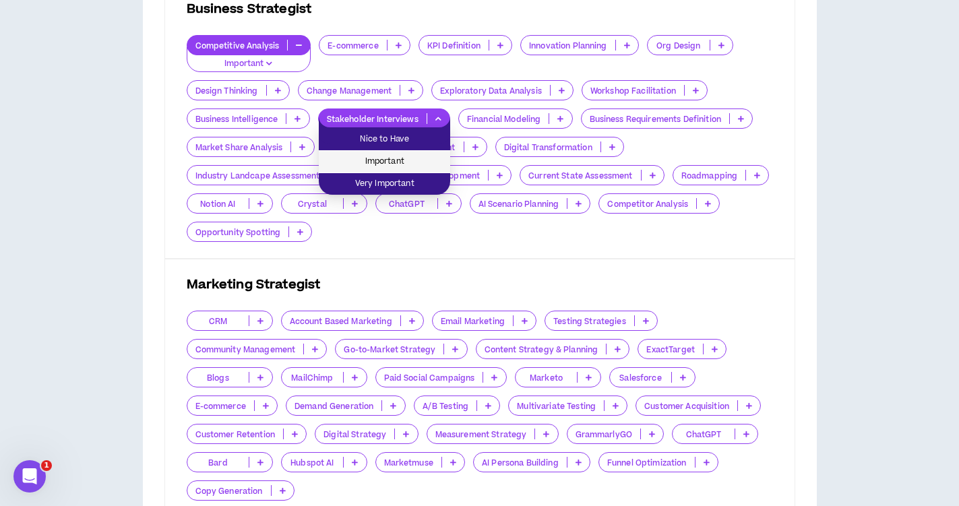
click at [424, 154] on span "Important" at bounding box center [384, 161] width 115 height 15
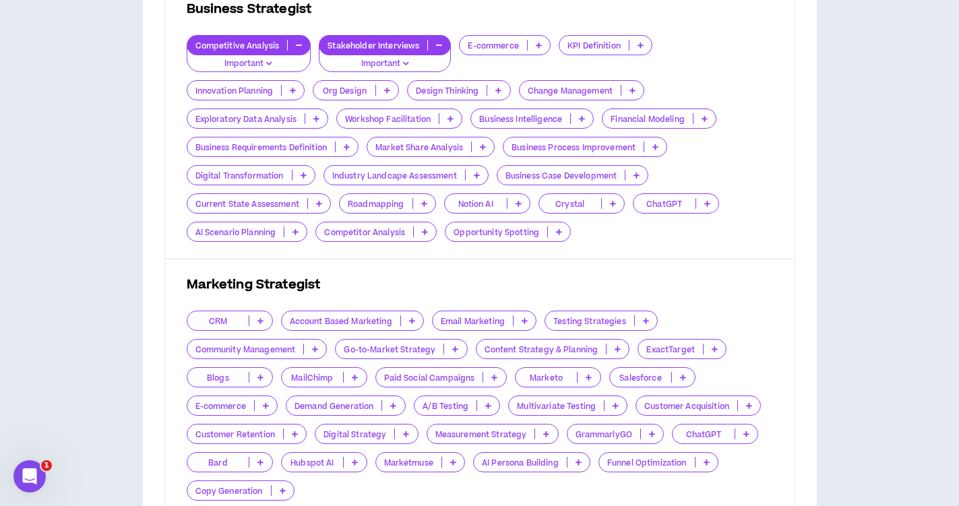
click at [637, 178] on icon at bounding box center [637, 175] width 6 height 7
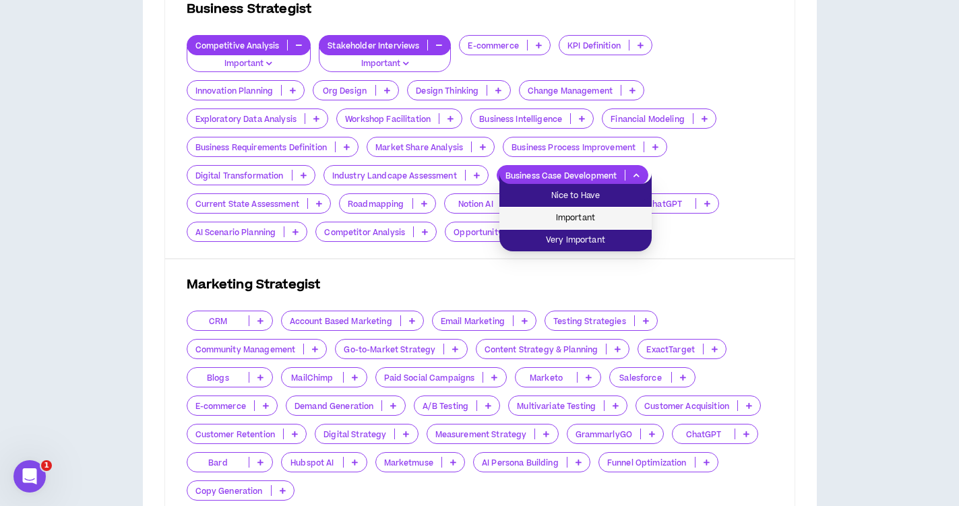
click at [613, 218] on span "Important" at bounding box center [576, 218] width 136 height 15
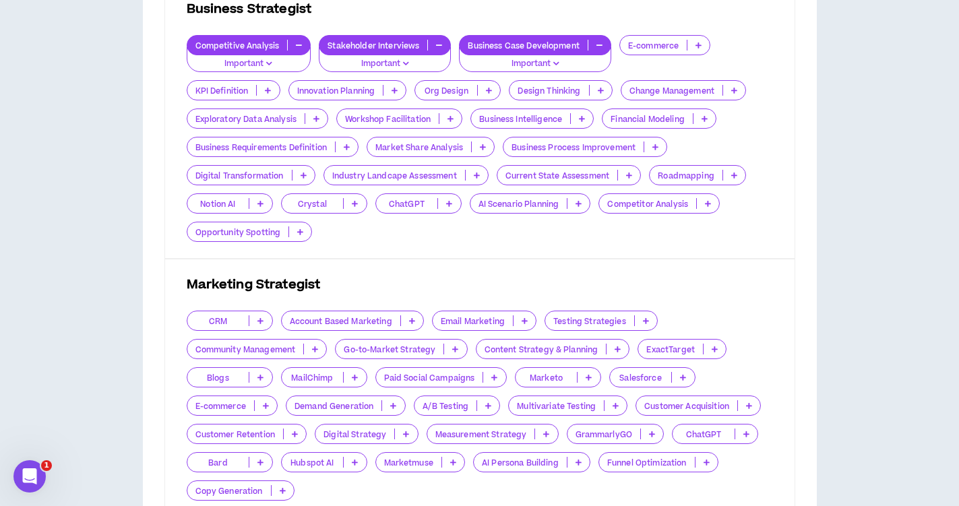
click at [705, 205] on p at bounding box center [708, 203] width 22 height 11
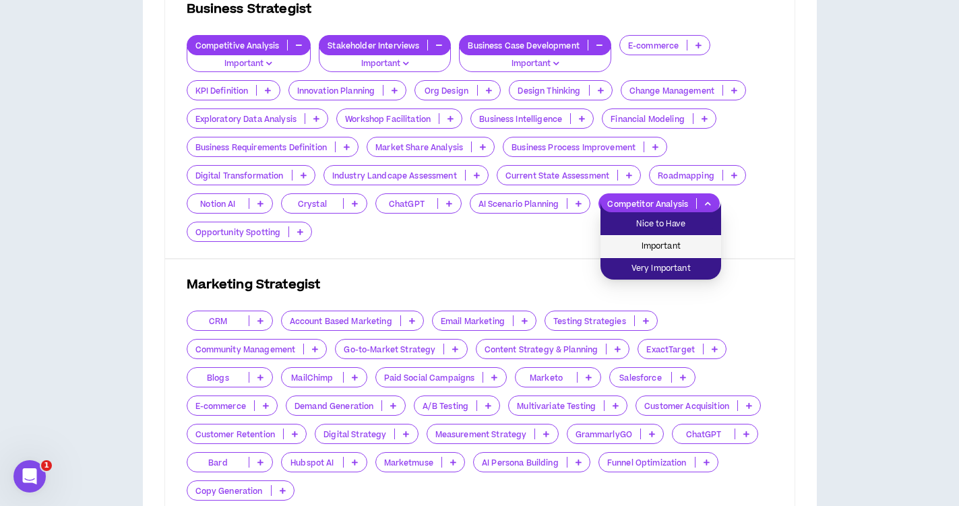
click at [690, 241] on span "Important" at bounding box center [661, 246] width 104 height 15
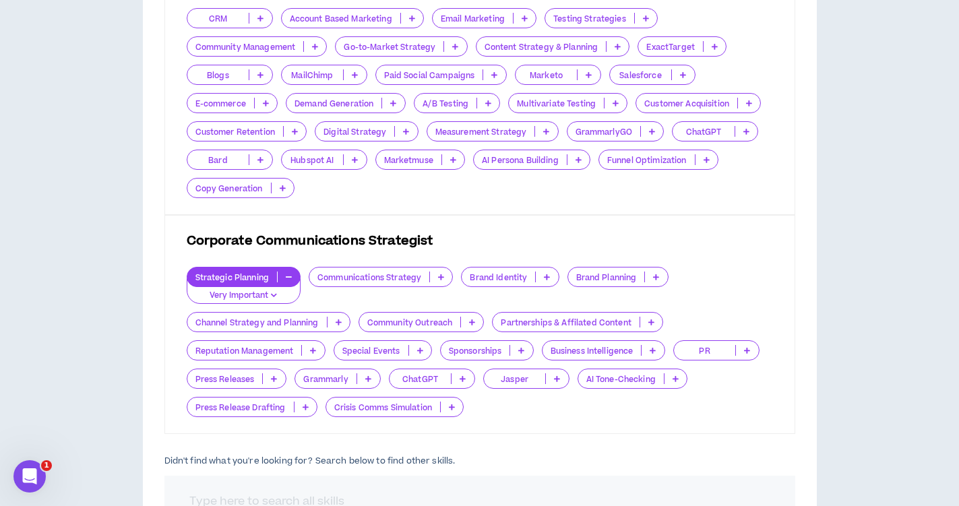
scroll to position [776, 0]
click at [485, 100] on p at bounding box center [488, 101] width 22 height 11
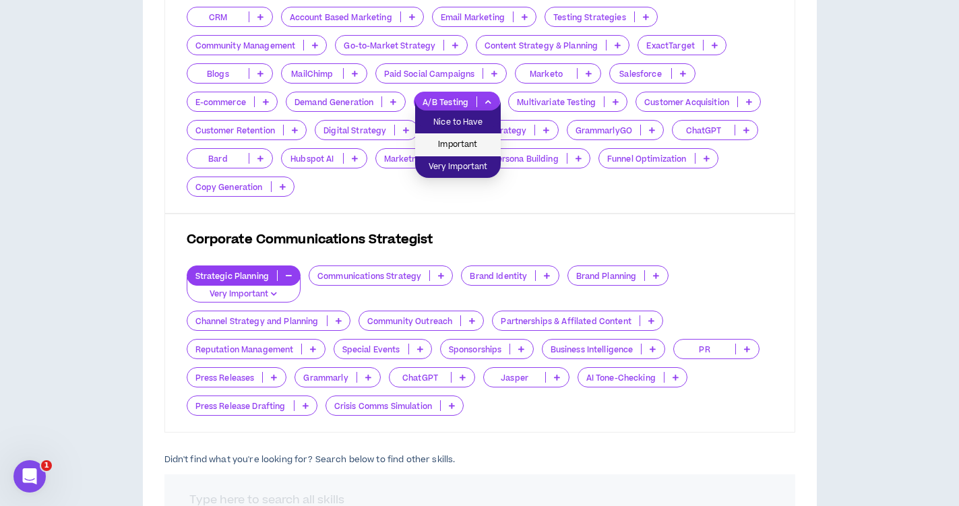
click at [479, 141] on span "Important" at bounding box center [457, 145] width 69 height 15
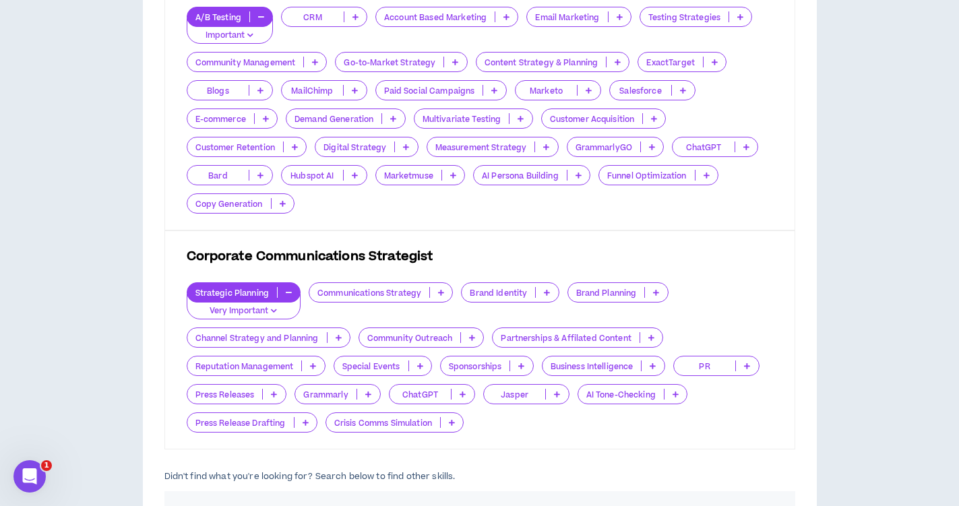
click at [410, 148] on p at bounding box center [406, 147] width 22 height 11
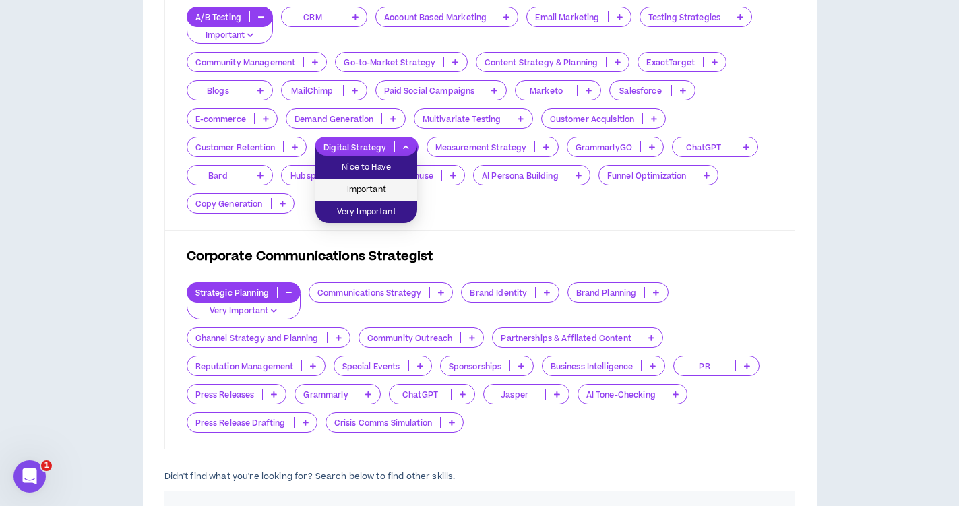
click at [401, 186] on span "Important" at bounding box center [367, 190] width 86 height 15
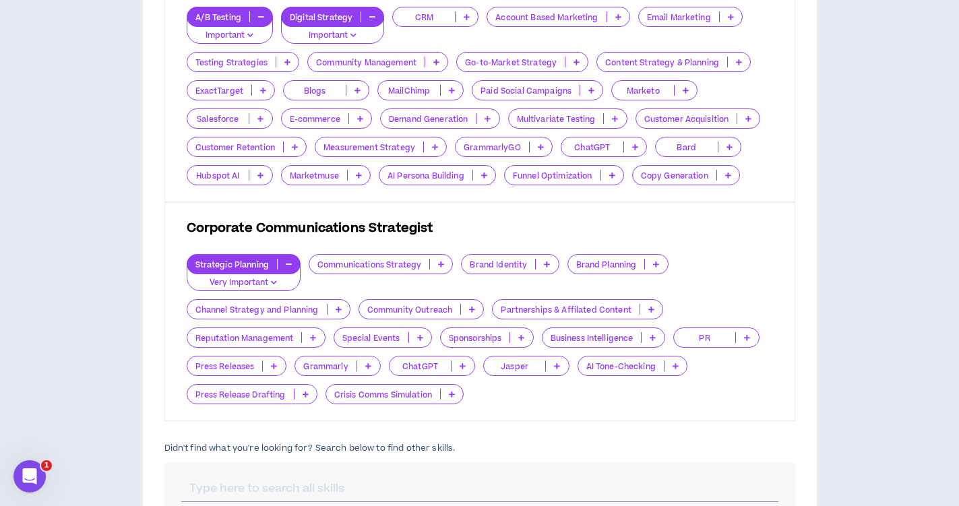
click at [435, 148] on icon at bounding box center [435, 147] width 6 height 7
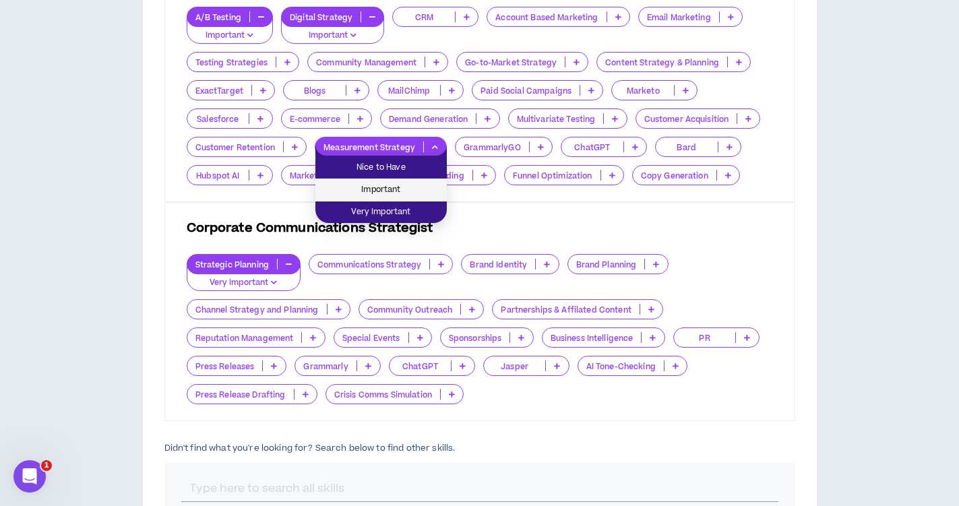
click at [426, 185] on span "Important" at bounding box center [381, 190] width 115 height 15
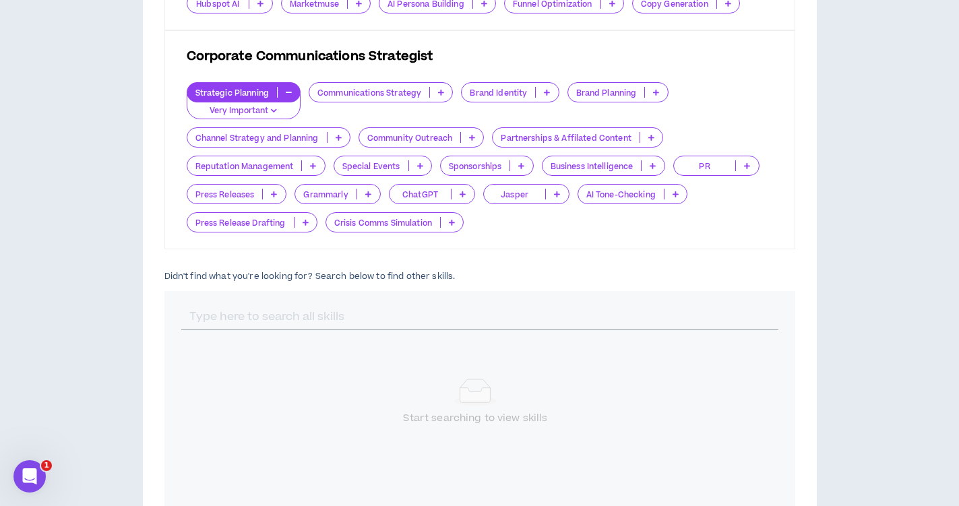
scroll to position [948, 0]
click at [546, 90] on icon at bounding box center [547, 91] width 6 height 7
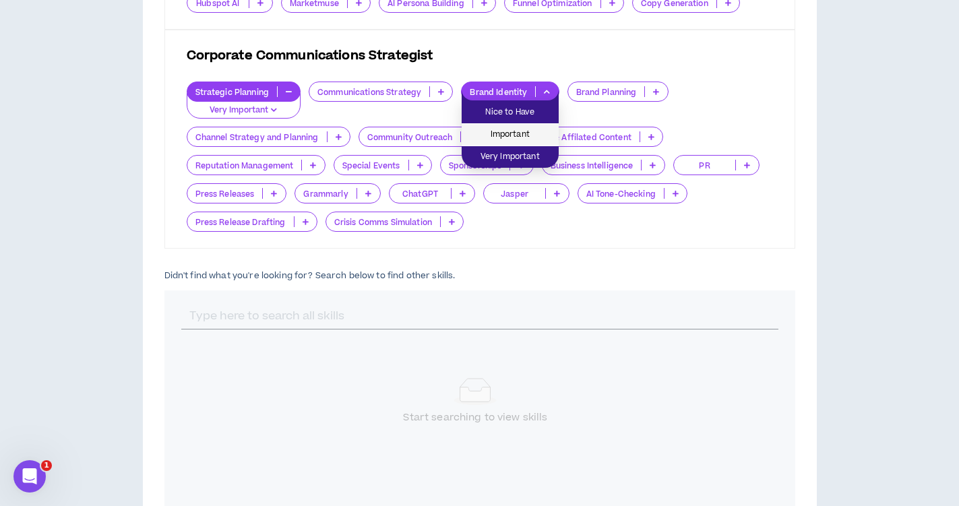
click at [537, 127] on li "Important" at bounding box center [510, 135] width 97 height 22
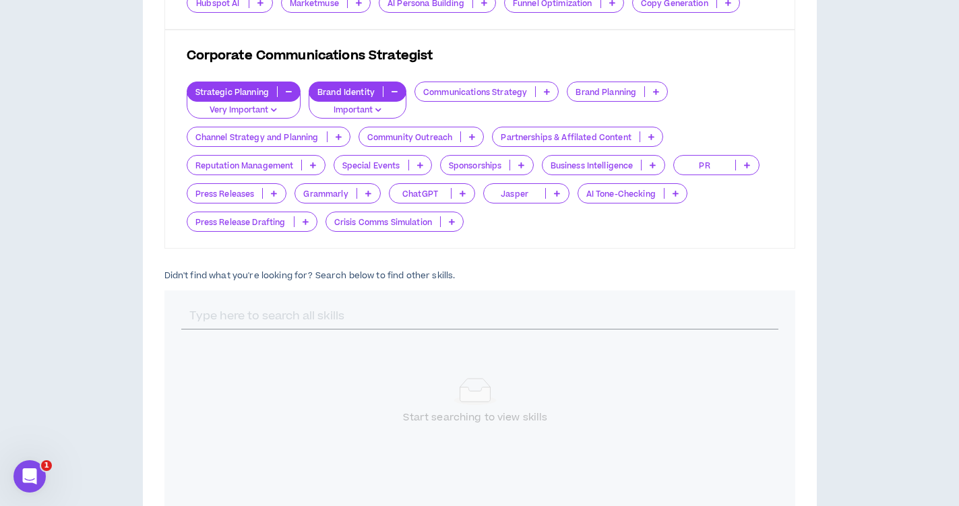
click at [540, 90] on p at bounding box center [547, 91] width 22 height 11
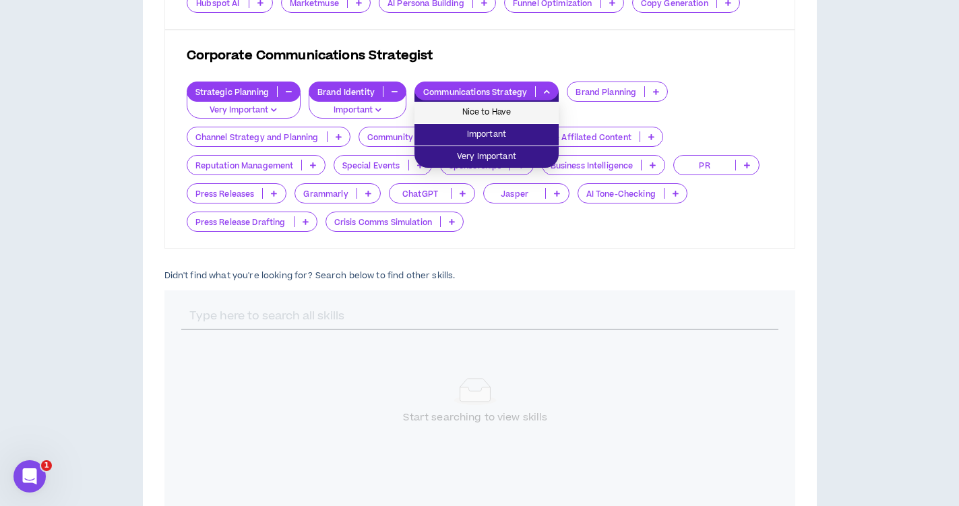
click at [530, 113] on span "Nice to Have" at bounding box center [487, 112] width 128 height 15
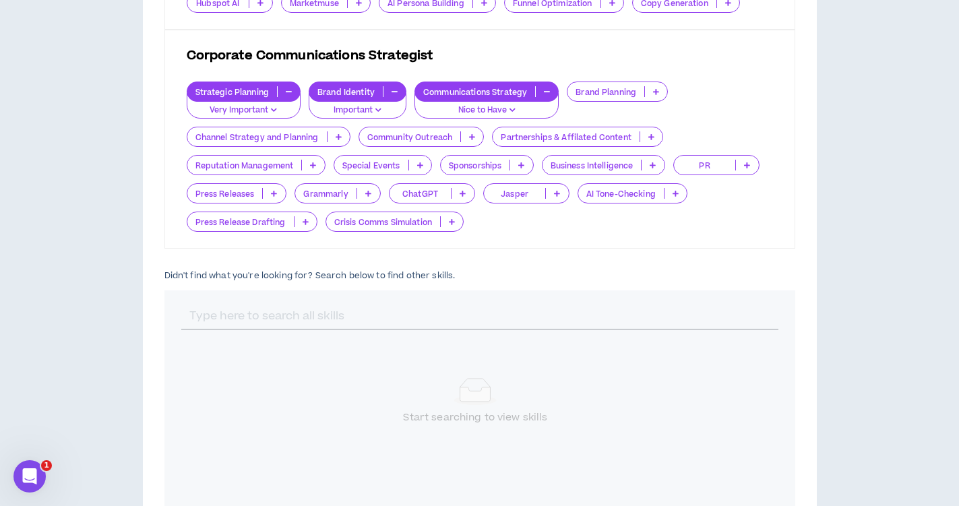
click at [654, 90] on icon at bounding box center [656, 91] width 6 height 7
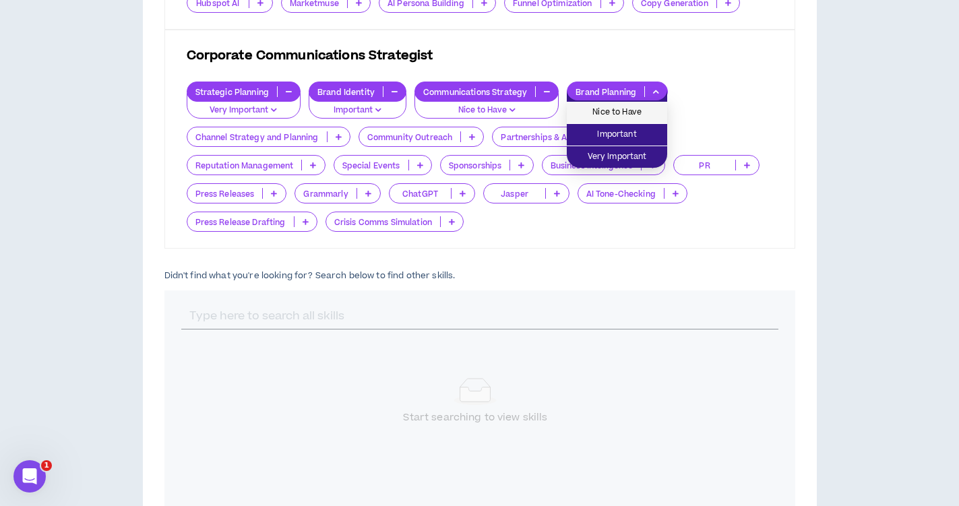
click at [635, 120] on li "Nice to Have" at bounding box center [617, 113] width 100 height 22
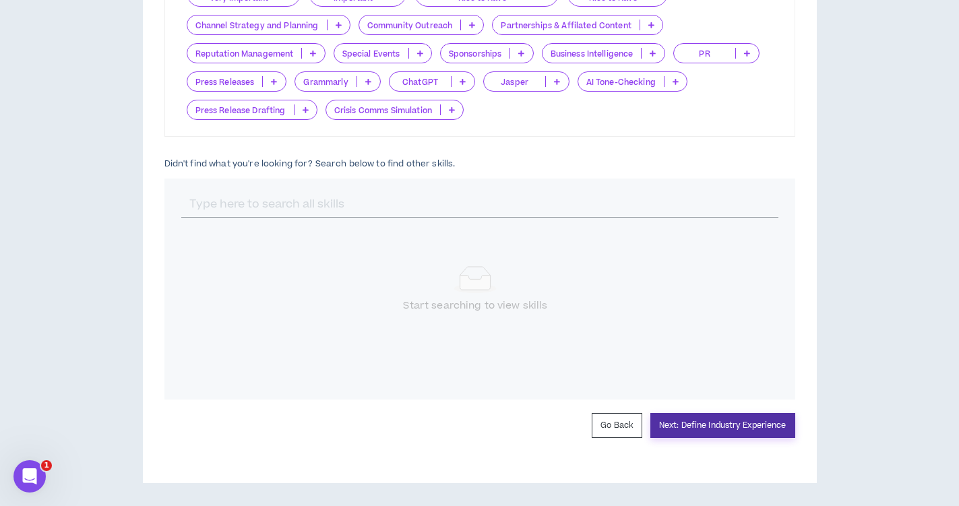
click at [717, 432] on button "Next: Define Industry Experience" at bounding box center [723, 425] width 145 height 25
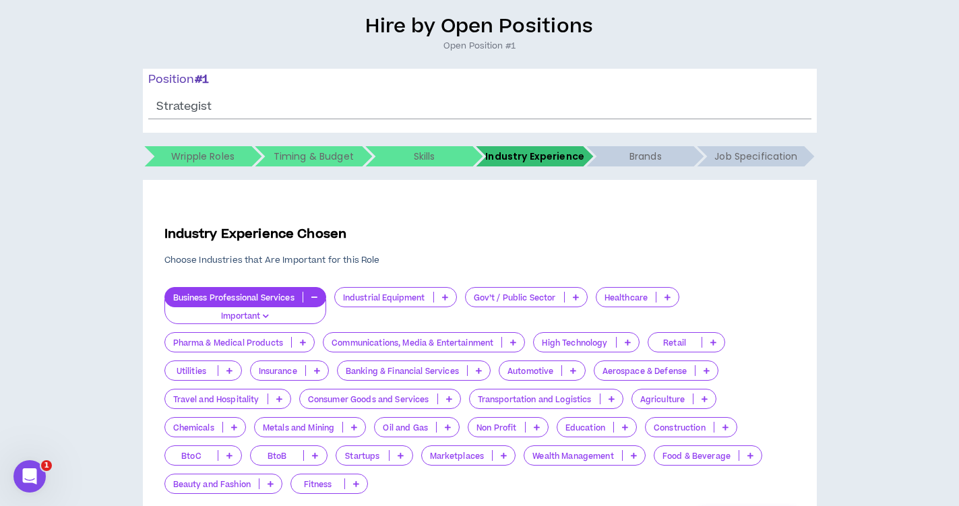
scroll to position [194, 0]
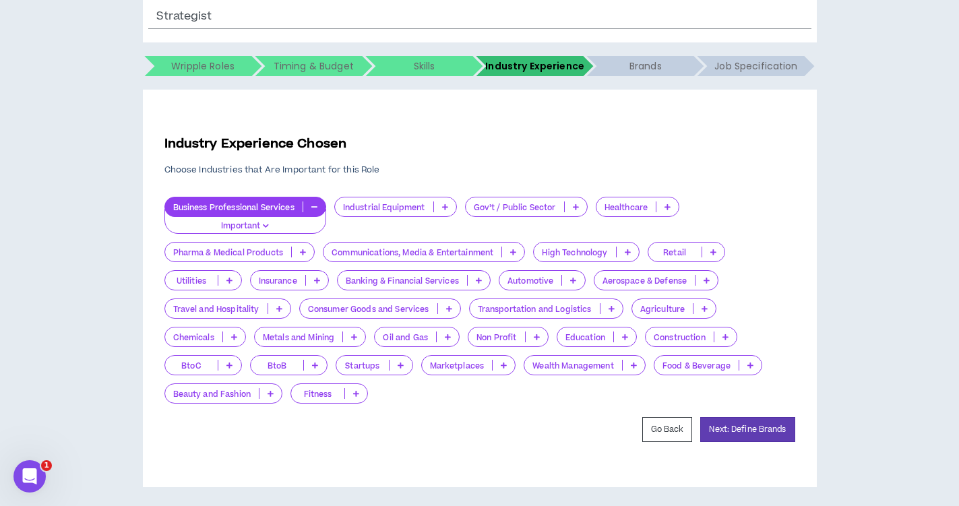
click at [631, 249] on icon at bounding box center [628, 252] width 6 height 7
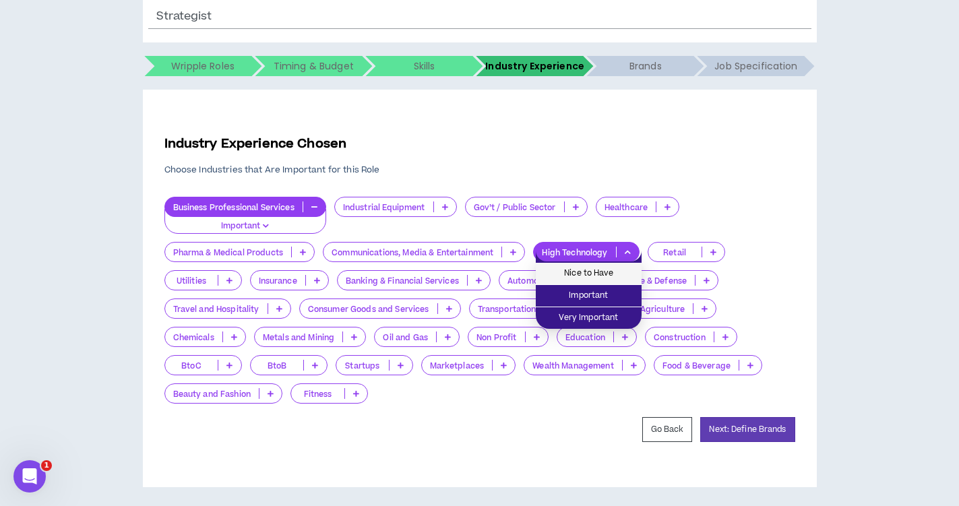
click at [614, 270] on span "Nice to Have" at bounding box center [589, 273] width 90 height 15
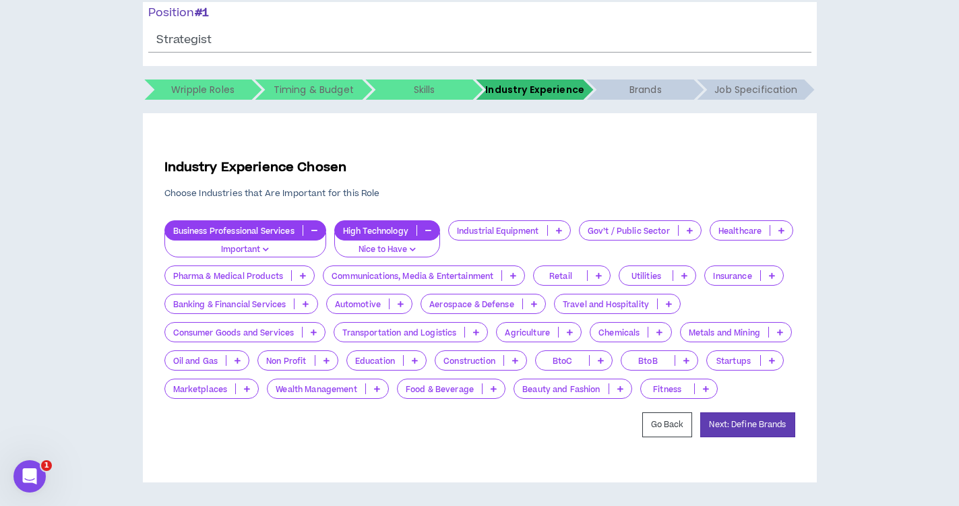
scroll to position [171, 0]
click at [743, 422] on button "Next: Define Brands" at bounding box center [747, 425] width 94 height 25
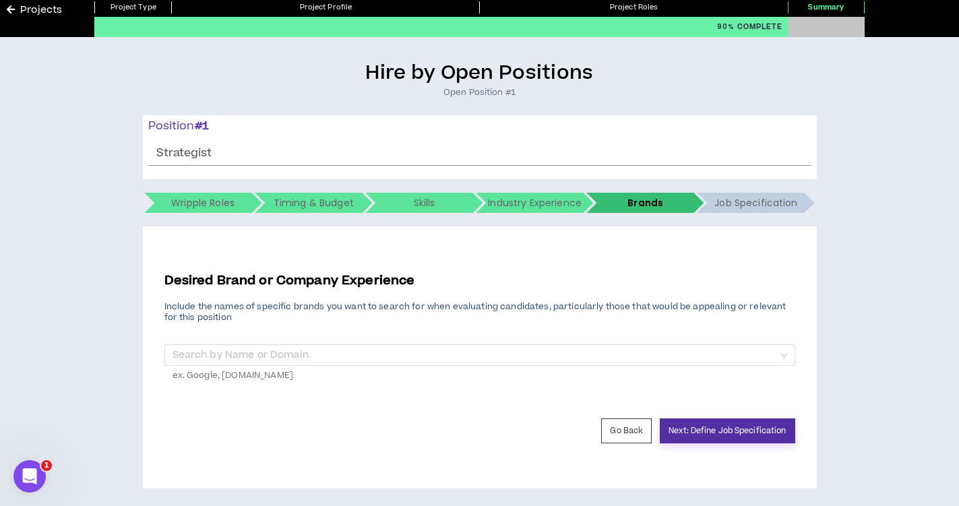
scroll to position [63, 0]
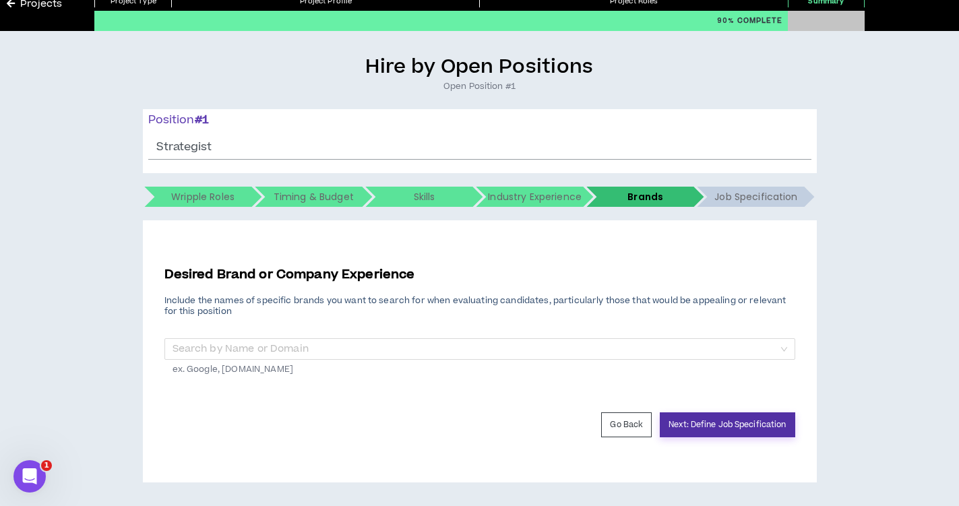
click at [733, 422] on button "Next: Define Job Specification" at bounding box center [727, 425] width 135 height 25
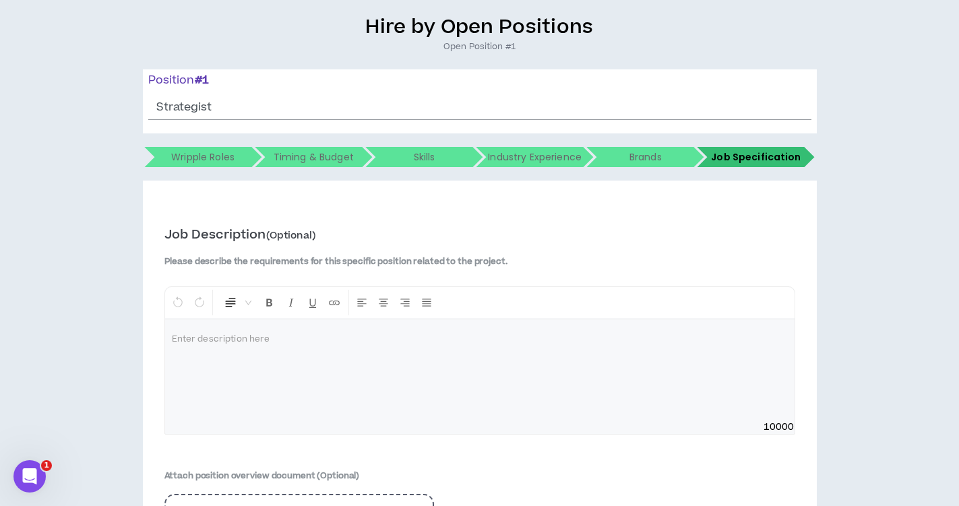
scroll to position [104, 0]
click at [283, 369] on div at bounding box center [480, 369] width 630 height 101
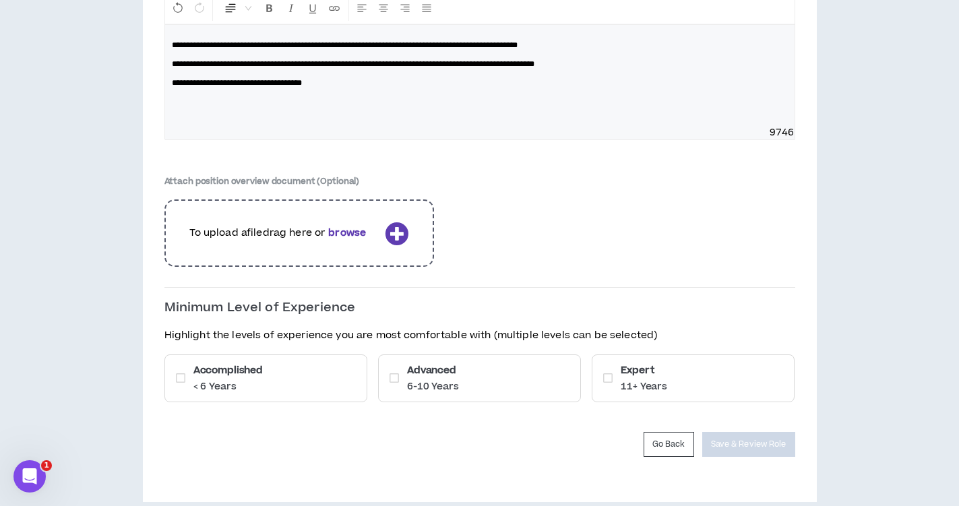
scroll to position [409, 0]
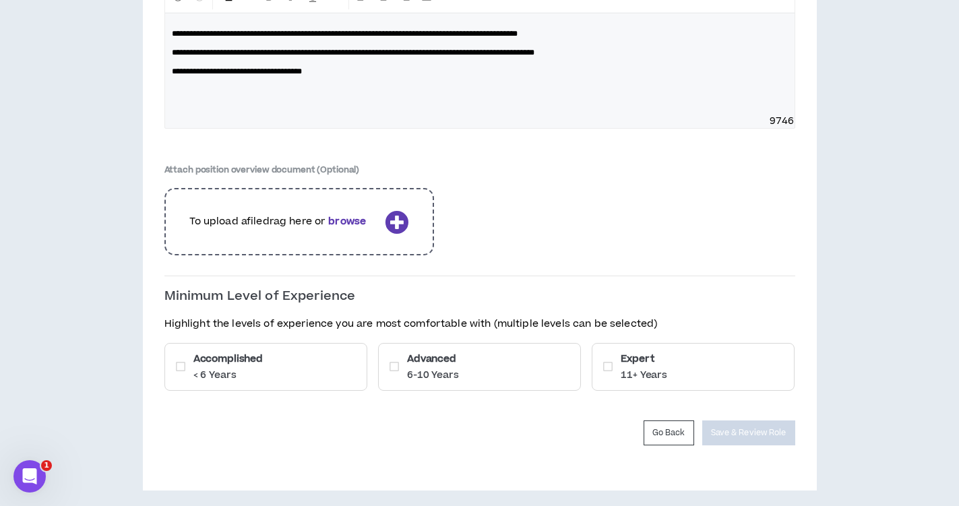
click at [172, 49] on span "**********" at bounding box center [353, 53] width 363 height 8
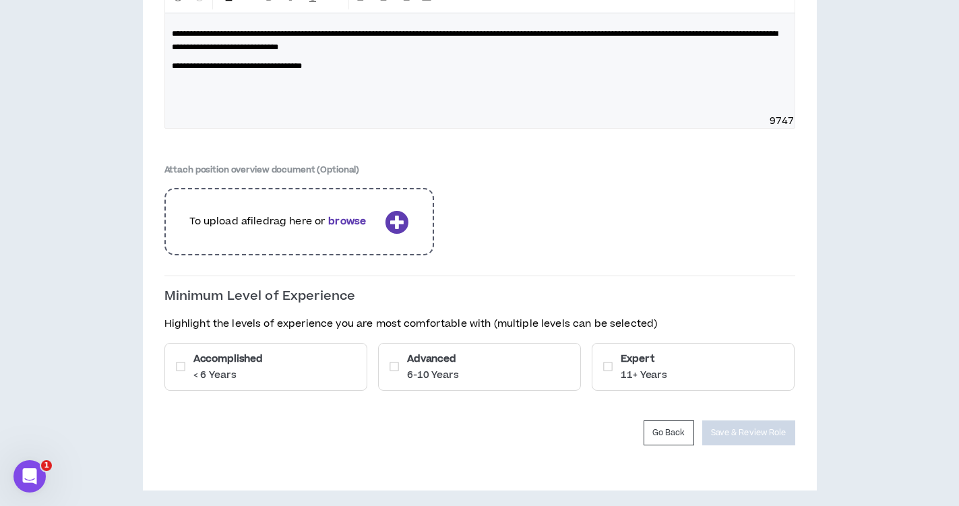
click at [172, 62] on span "**********" at bounding box center [237, 66] width 130 height 8
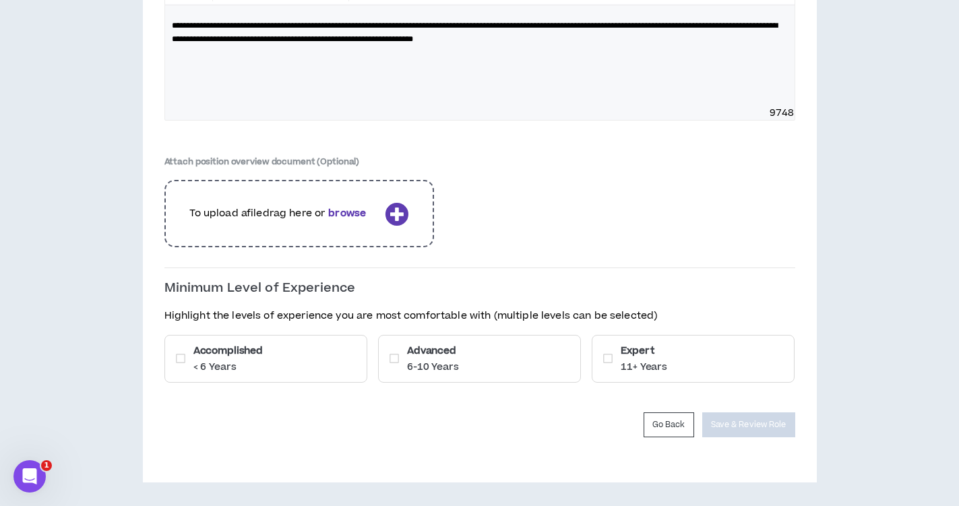
click at [346, 355] on div "Accomplished < 6 Years" at bounding box center [265, 359] width 203 height 48
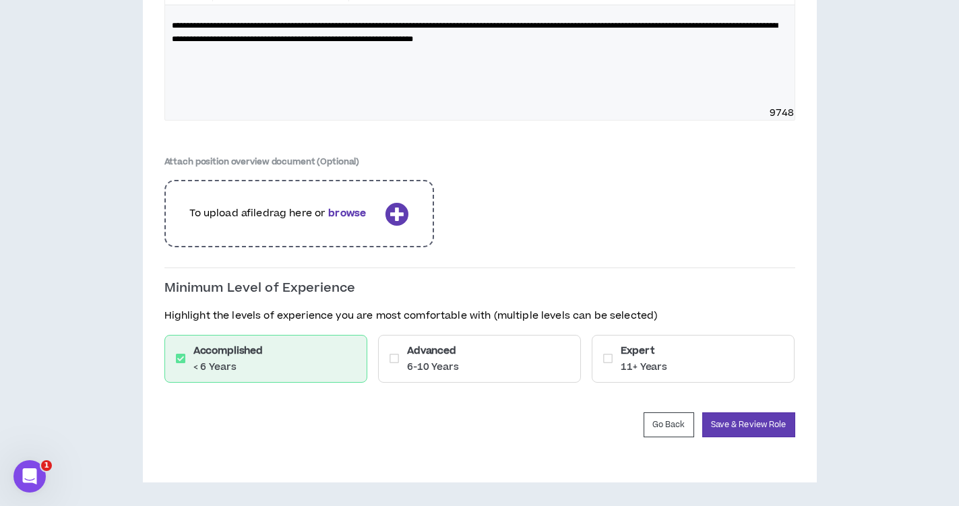
click at [427, 361] on p "6-10 Years" at bounding box center [433, 367] width 52 height 13
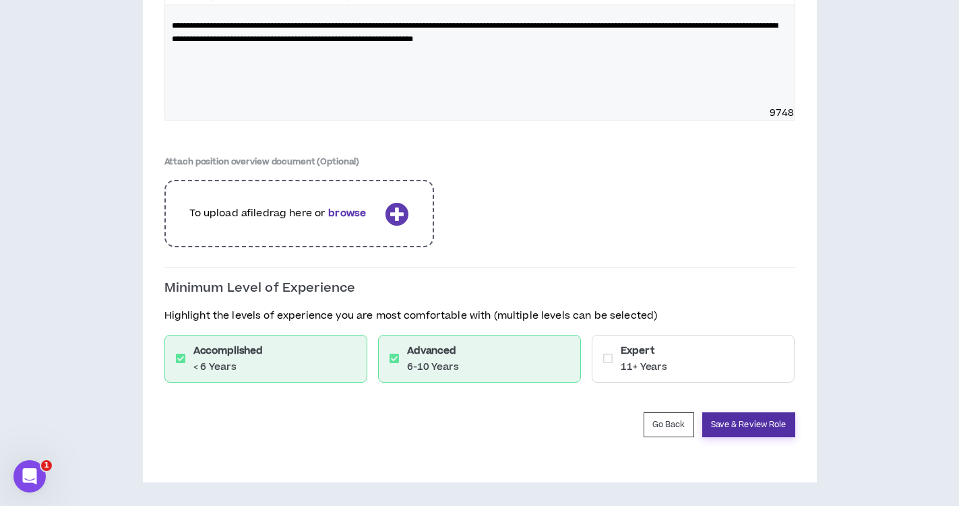
click at [725, 424] on button "Save & Review Role" at bounding box center [748, 425] width 93 height 25
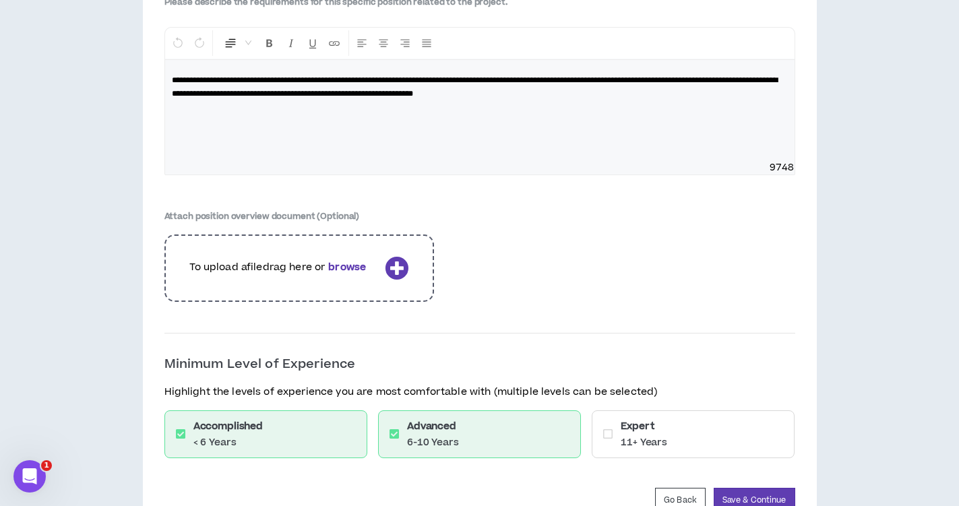
scroll to position [1923, 0]
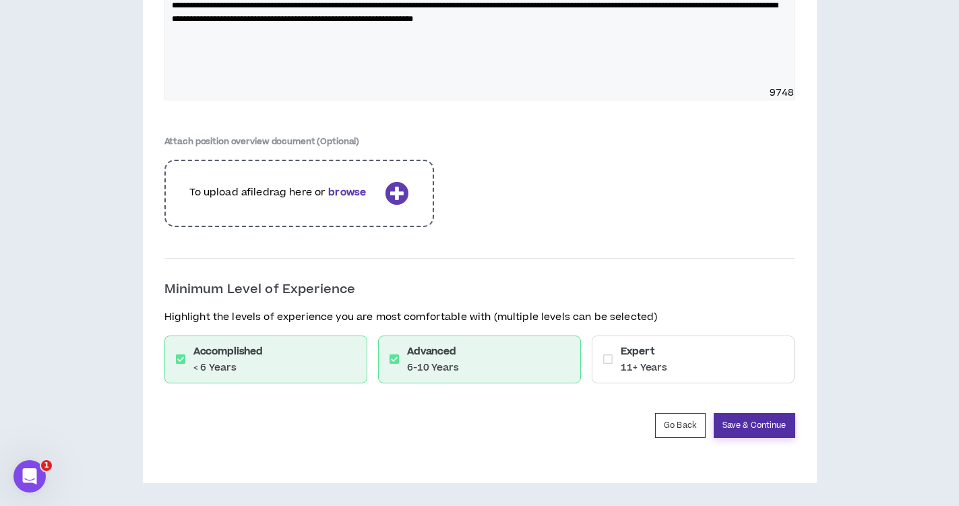
click at [729, 425] on button "Save & Continue" at bounding box center [755, 425] width 82 height 25
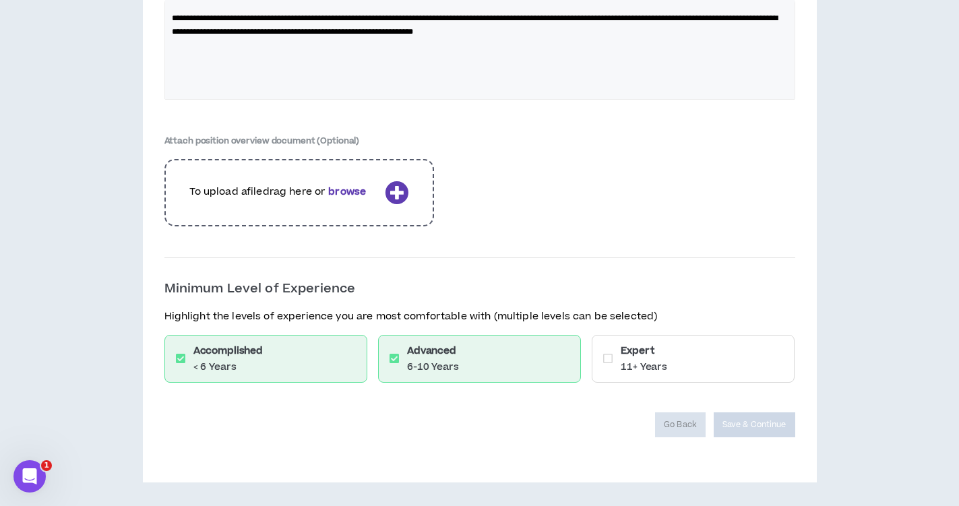
scroll to position [1878, 0]
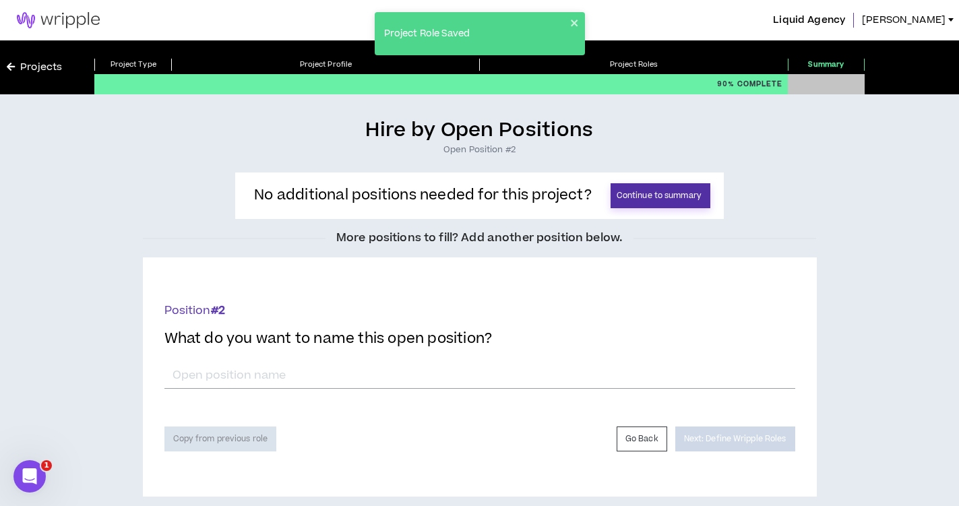
click at [631, 198] on button "Continue to summary" at bounding box center [661, 195] width 100 height 25
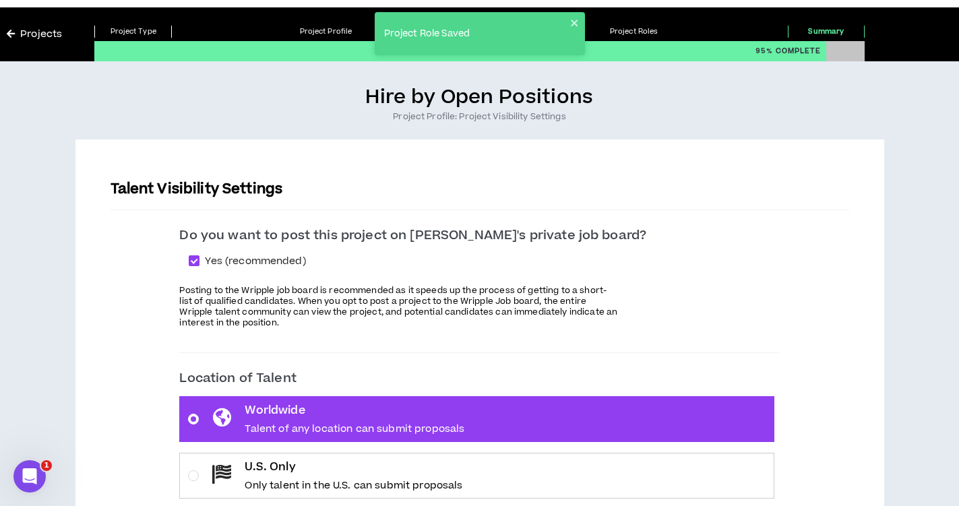
scroll to position [42, 0]
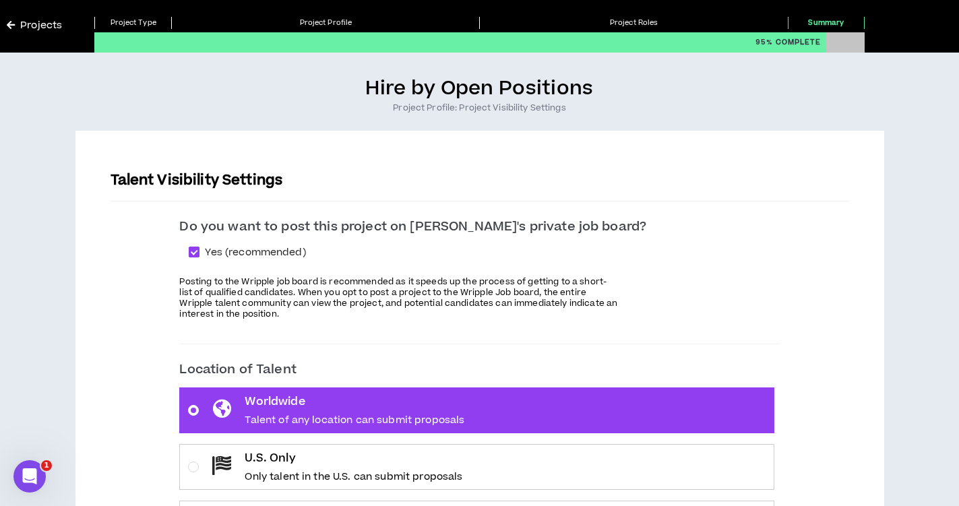
click at [200, 249] on span at bounding box center [194, 252] width 11 height 11
checkbox input "*****"
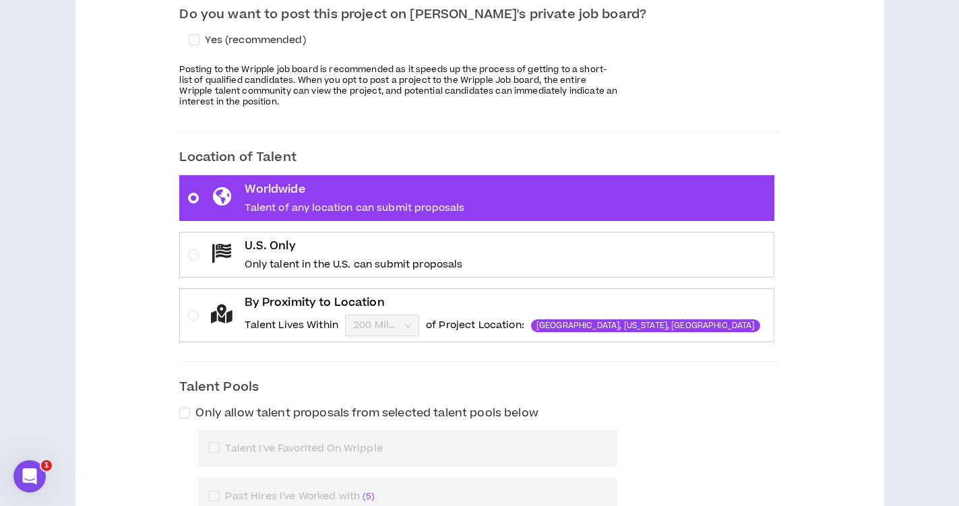
click at [244, 258] on span "U.S. Only Only talent in the U.S. can submit proposals" at bounding box center [333, 255] width 269 height 34
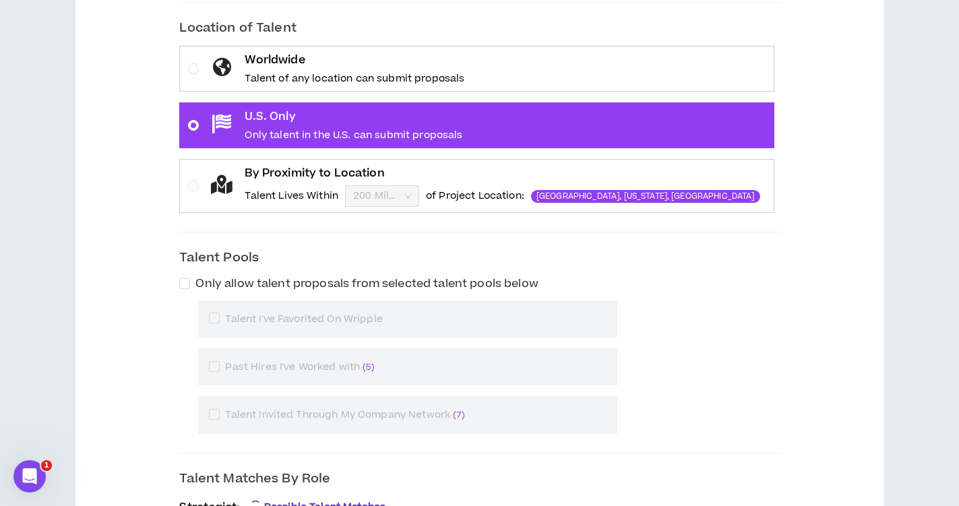
scroll to position [441, 0]
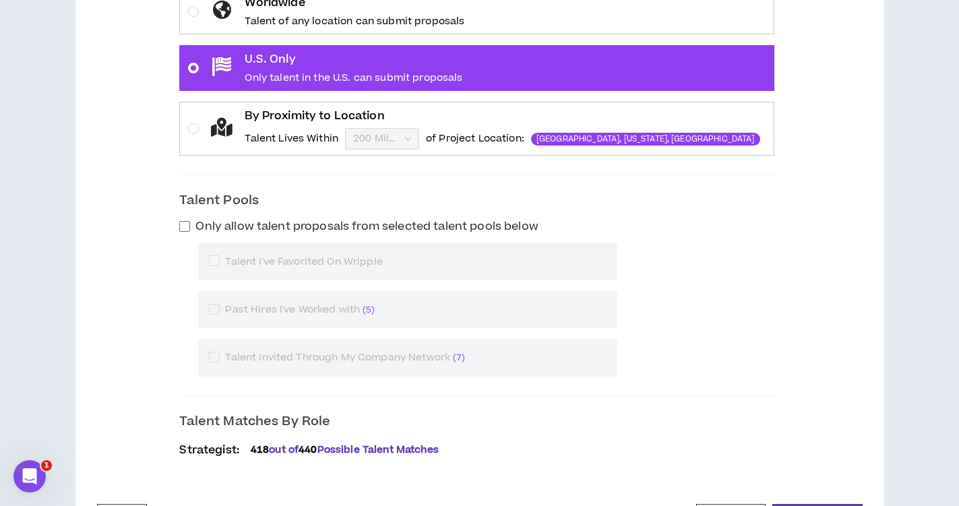
click at [233, 228] on span "Only allow talent proposals from selected talent pools below" at bounding box center [366, 226] width 353 height 16
checkbox input "****"
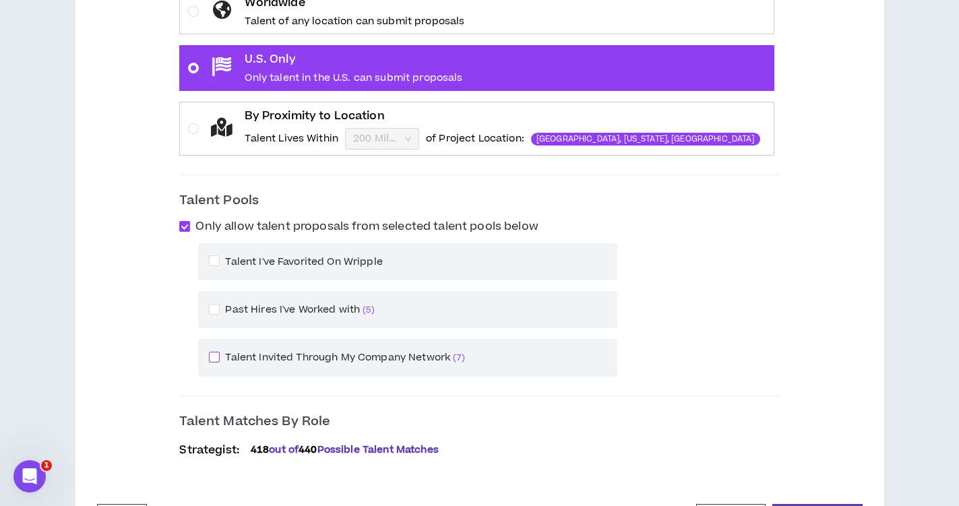
click at [220, 357] on span at bounding box center [214, 357] width 11 height 11
checkbox input "****"
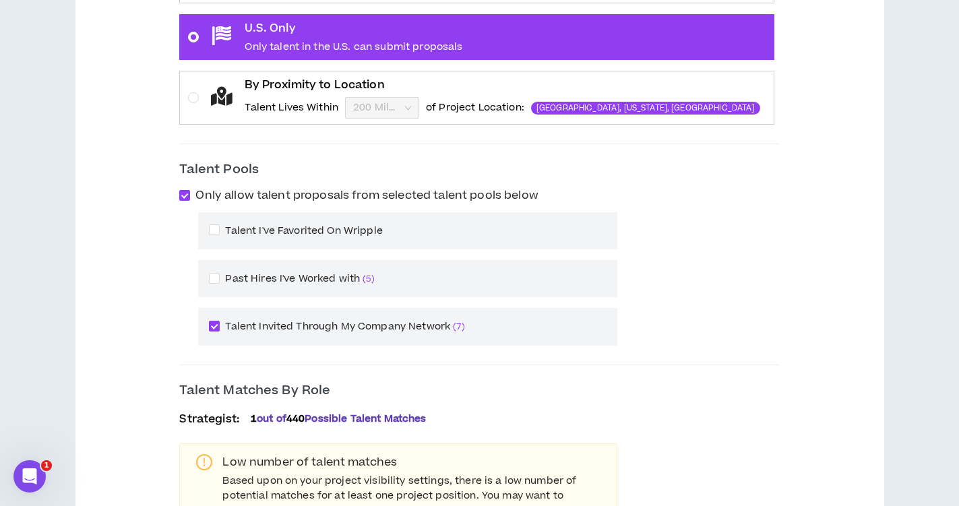
scroll to position [609, 0]
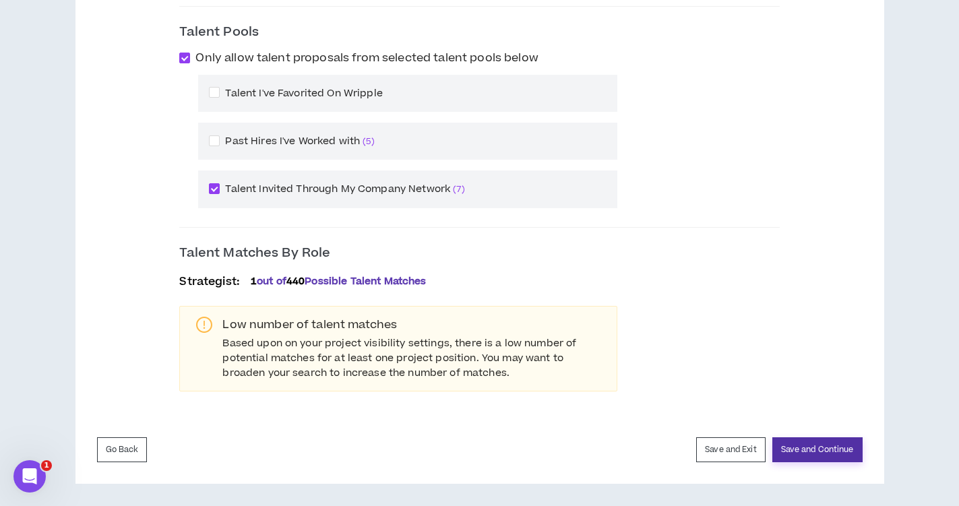
click at [808, 452] on button "Save and Continue" at bounding box center [818, 449] width 90 height 25
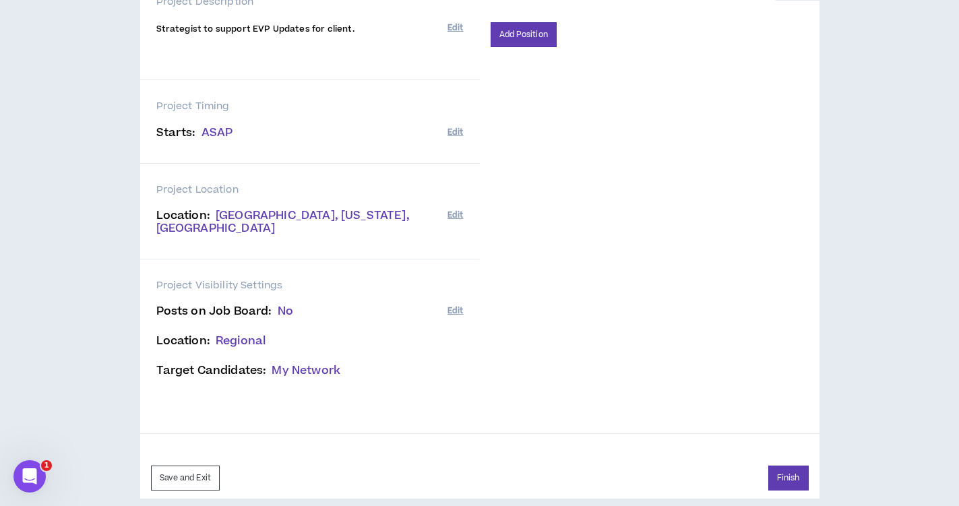
scroll to position [270, 0]
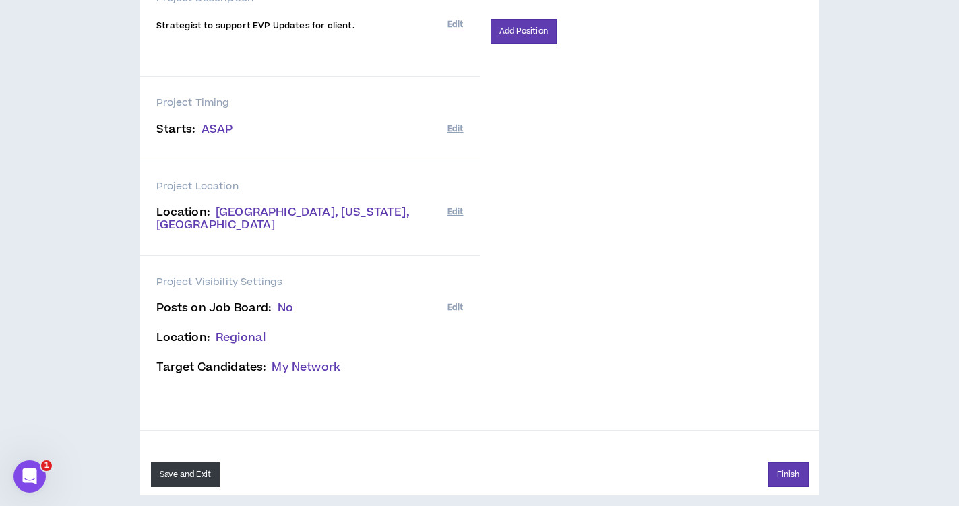
click at [164, 464] on button "Save and Exit" at bounding box center [185, 474] width 69 height 25
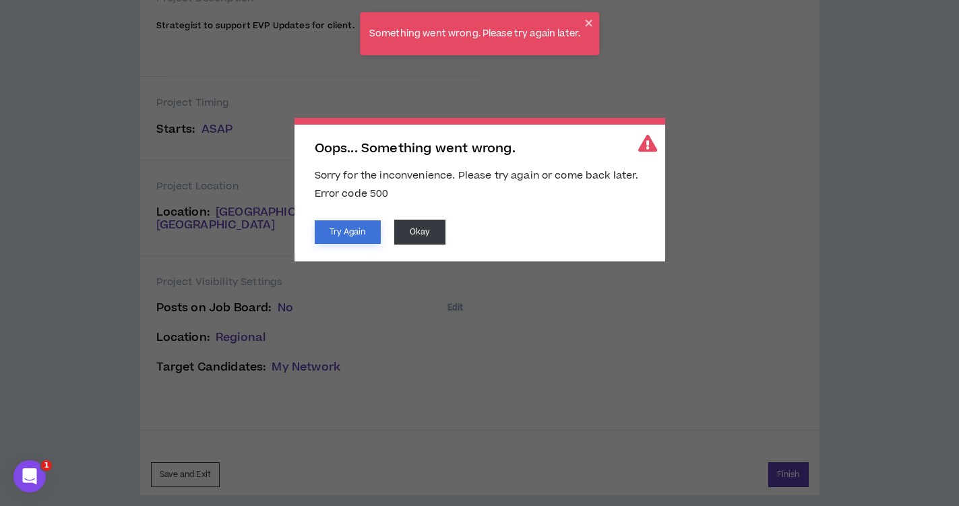
click at [363, 239] on button "Try Again" at bounding box center [348, 232] width 66 height 24
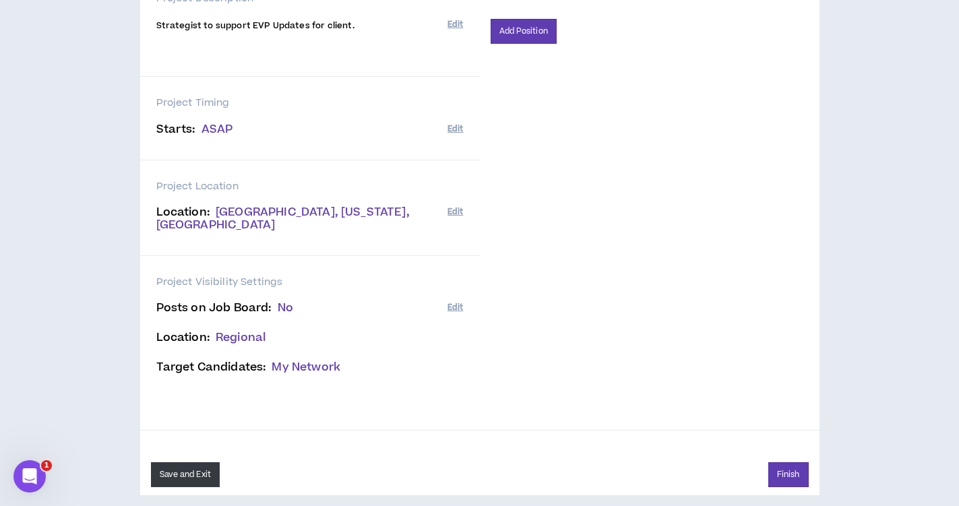
click at [185, 462] on button "Save and Exit" at bounding box center [185, 474] width 69 height 25
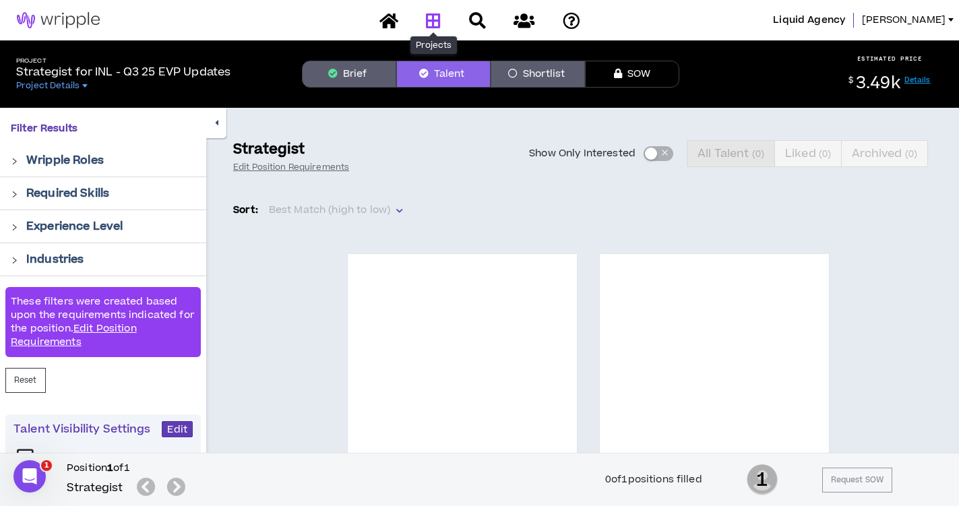
click at [435, 22] on icon at bounding box center [433, 20] width 15 height 17
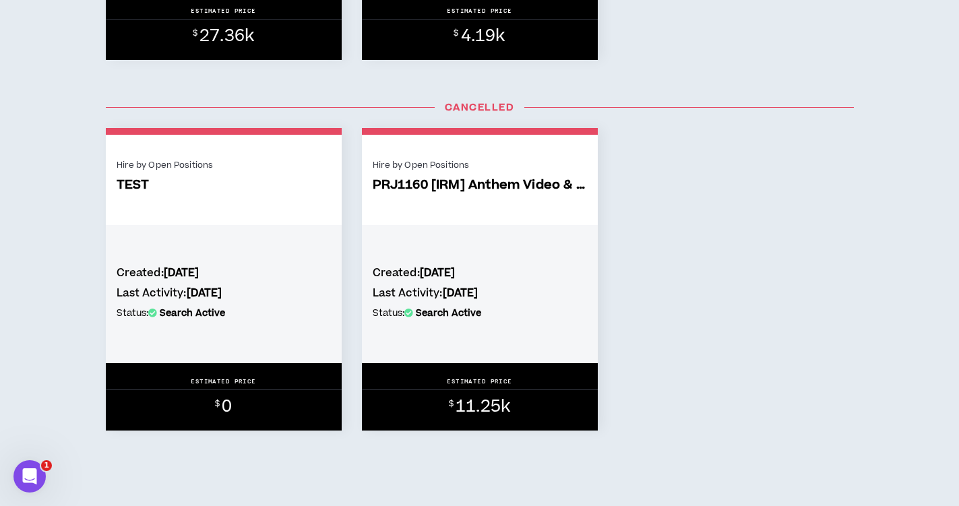
scroll to position [1710, 0]
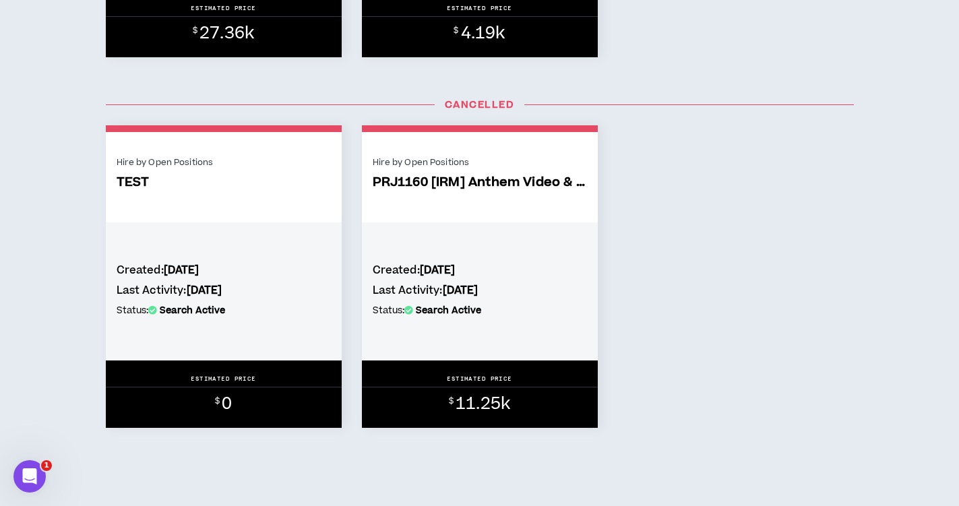
click at [566, 173] on div "Hire by Open Positions PRJ1160 [IRM] Anthem Video & TBD Website SOW" at bounding box center [480, 184] width 214 height 61
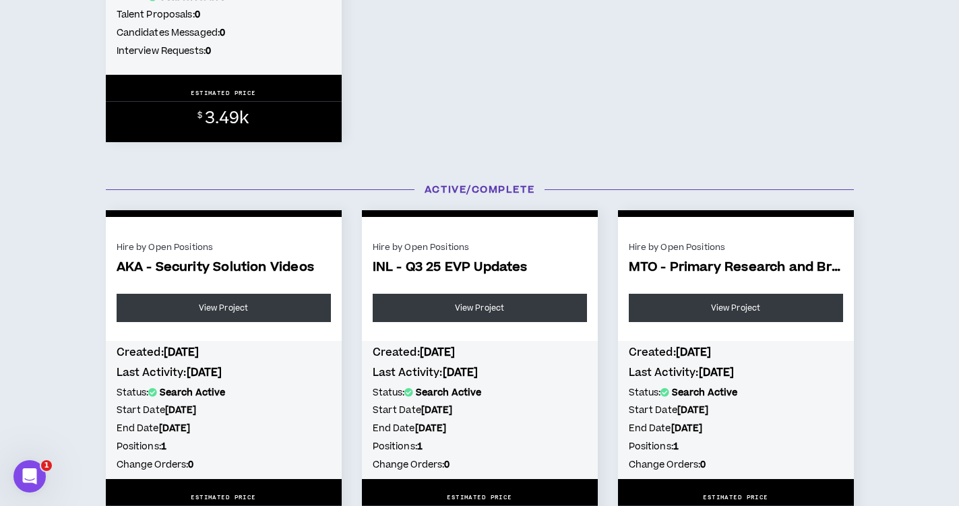
scroll to position [669, 0]
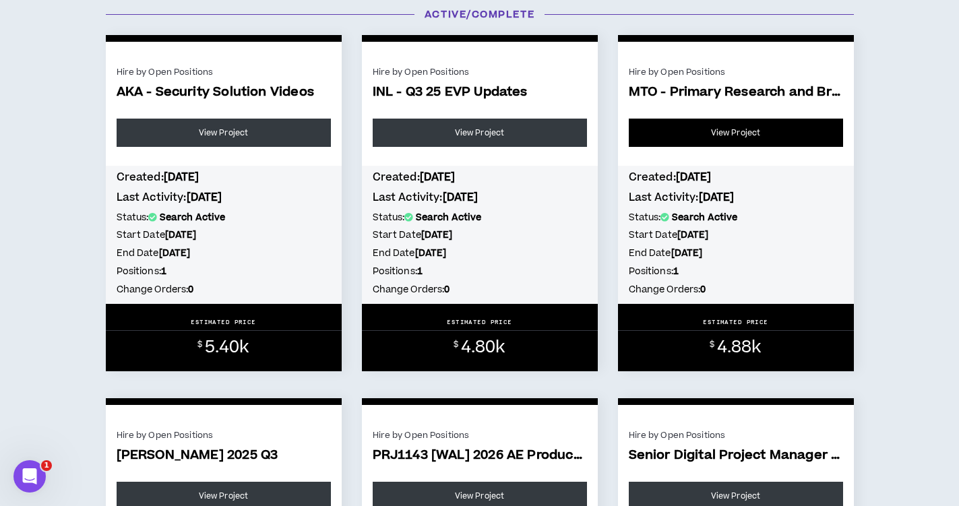
click at [675, 135] on link "View Project" at bounding box center [736, 133] width 214 height 28
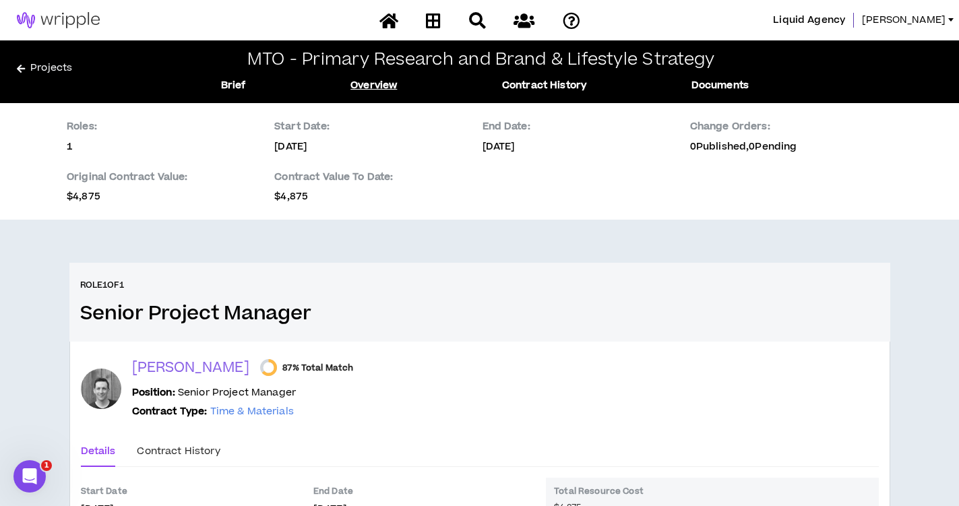
click at [383, 74] on div "MTO - Primary Research and Brand & Lifestyle Strategy Brief Overview Contract H…" at bounding box center [485, 72] width 622 height 42
click at [381, 83] on link "Overview" at bounding box center [374, 85] width 47 height 15
click at [363, 89] on link "Overview" at bounding box center [374, 85] width 47 height 15
click at [231, 87] on link "Brief" at bounding box center [233, 85] width 25 height 15
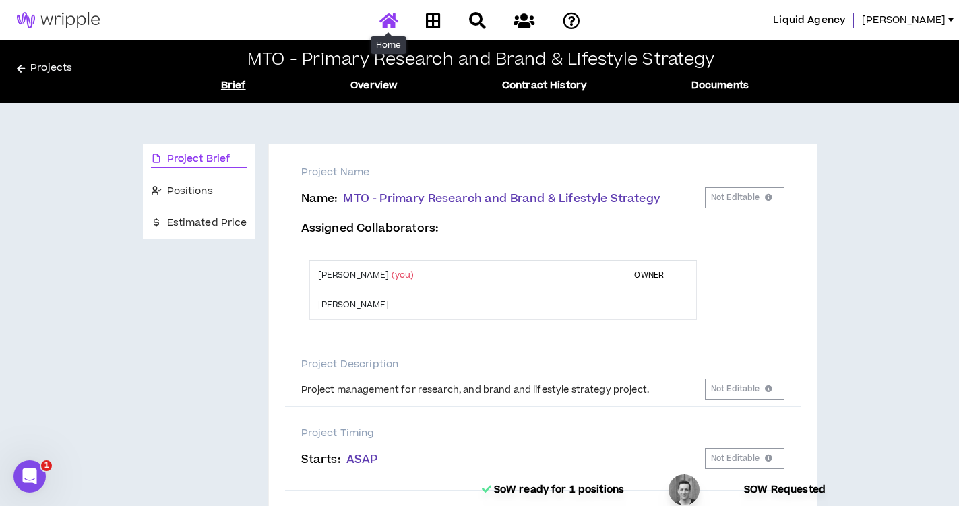
click at [395, 18] on icon at bounding box center [389, 20] width 19 height 17
